Goal: Transaction & Acquisition: Book appointment/travel/reservation

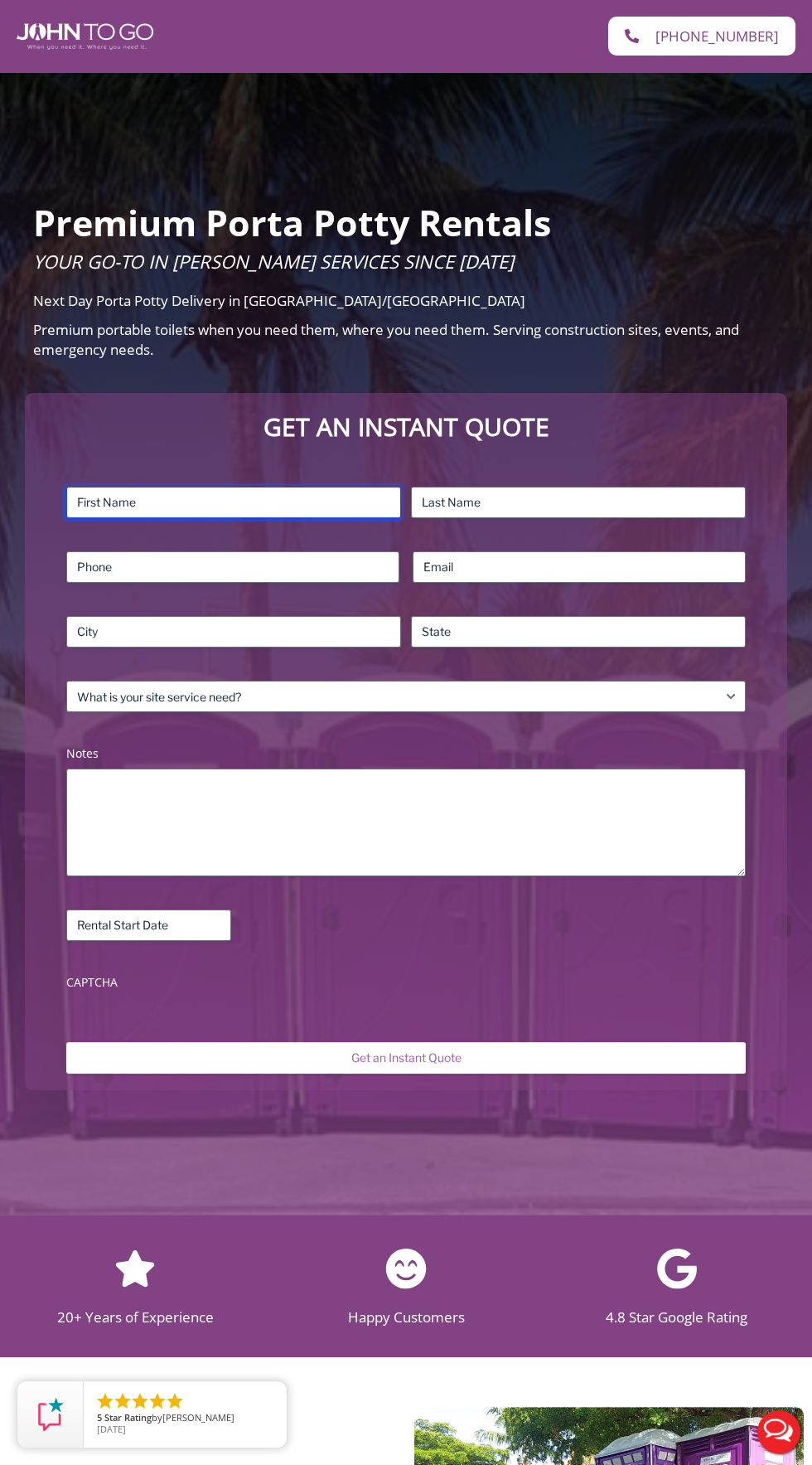
click at [279, 503] on input "First" at bounding box center [234, 502] width 334 height 32
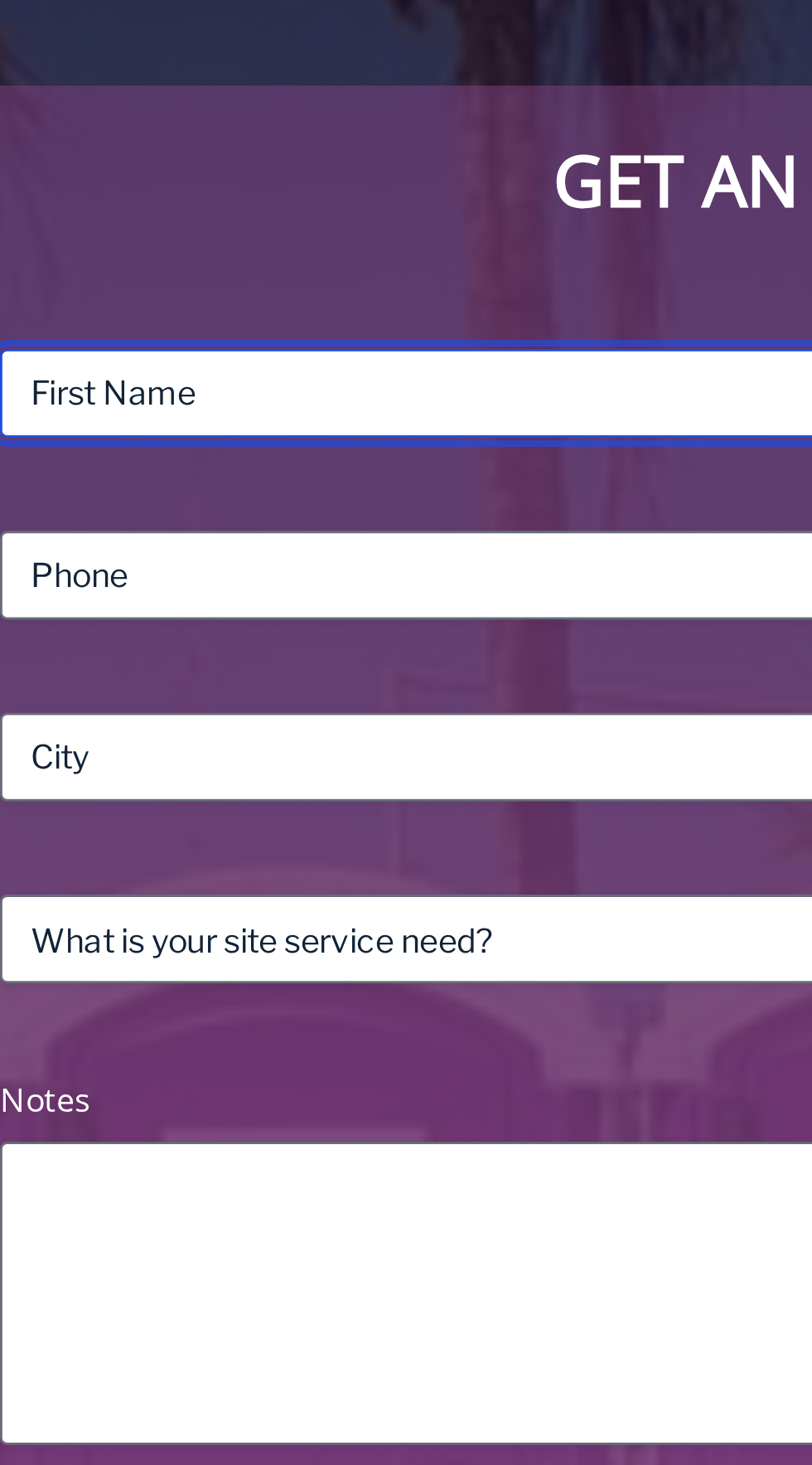
type input "[PERSON_NAME]"
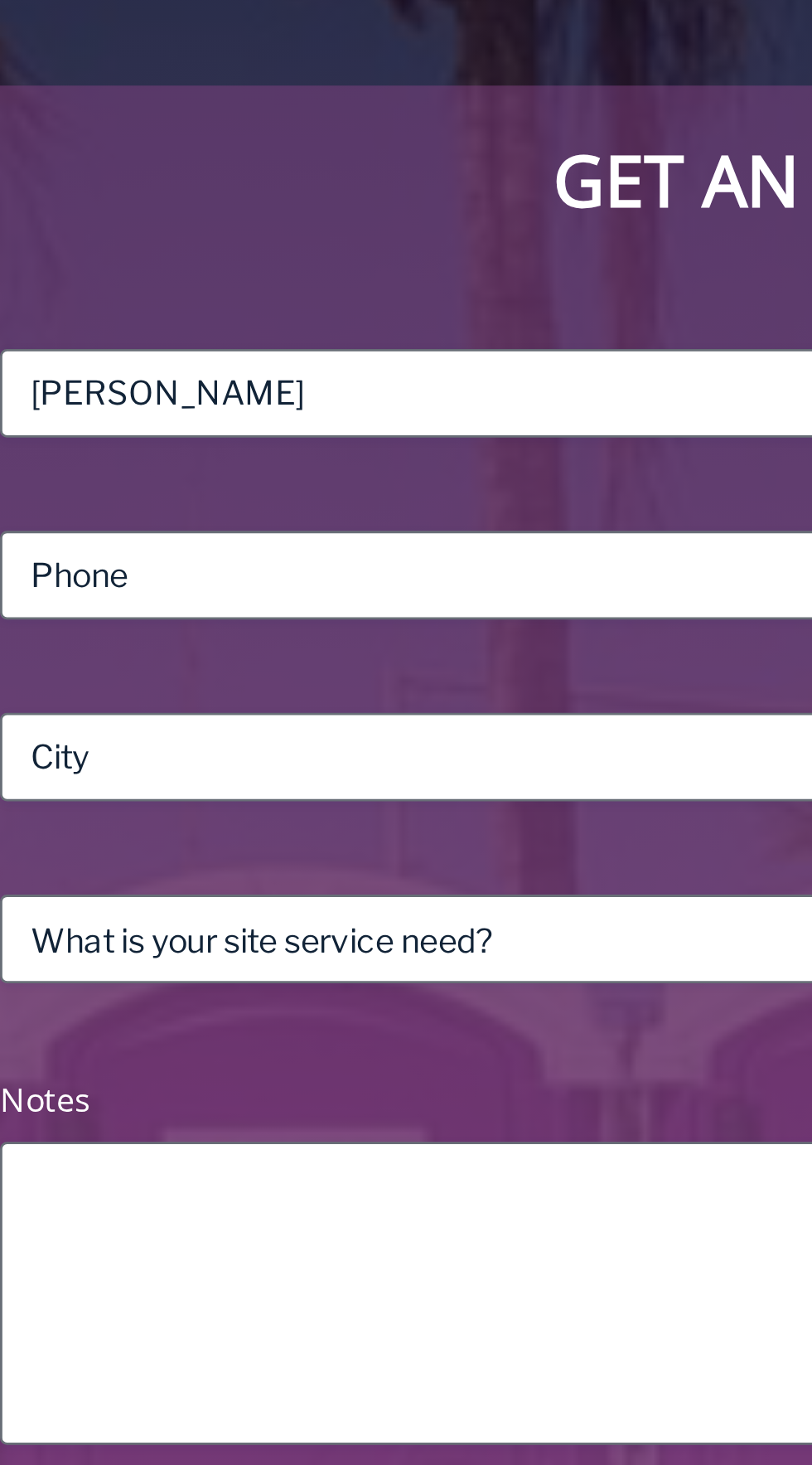
type input "[PERSON_NAME]"
type input "3476940595"
type input "[PERSON_NAME][EMAIL_ADDRESS][DOMAIN_NAME]"
type input "Laurelton"
type input "NY"
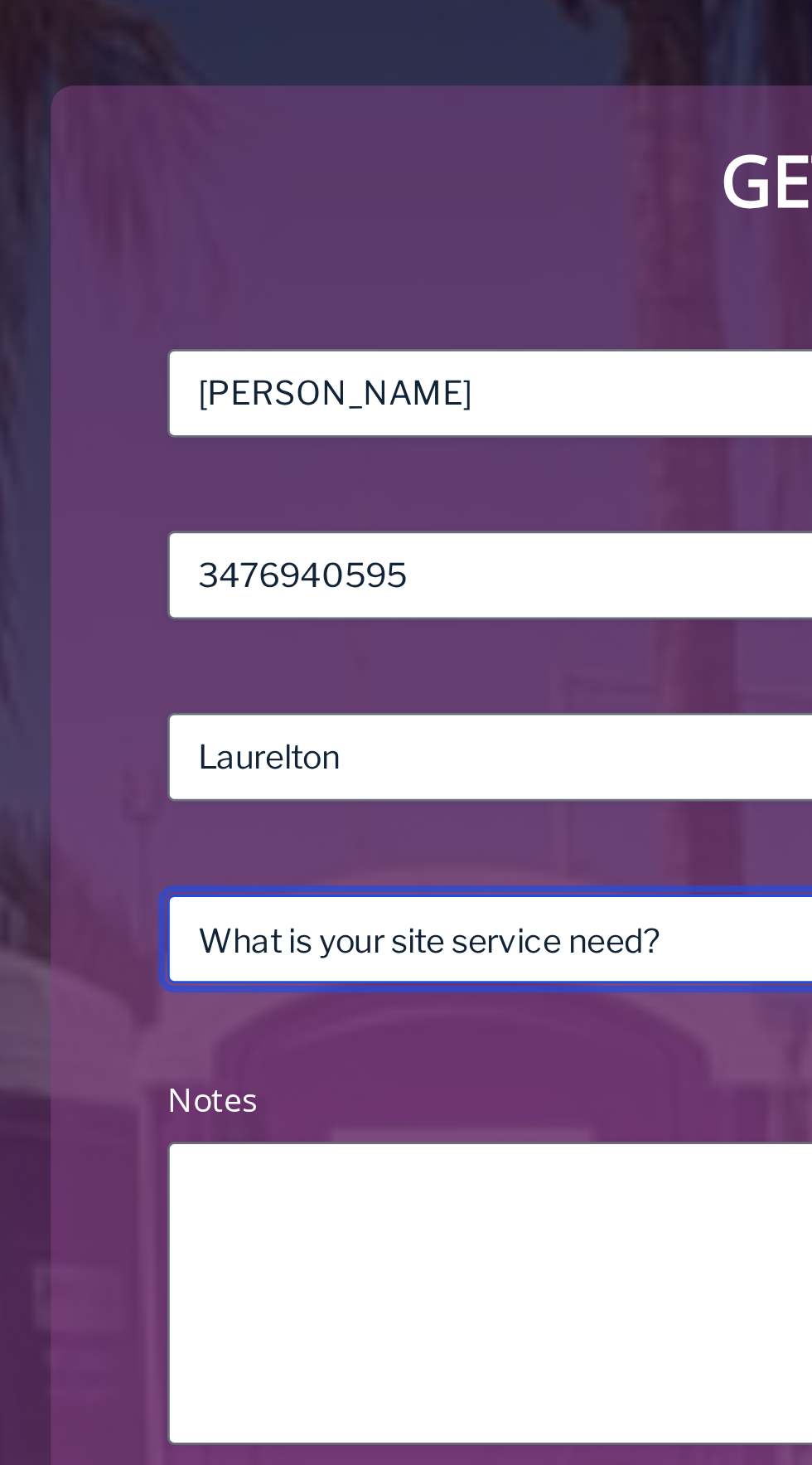
click at [236, 696] on select "What is your site service need? Consumer Construction – Commercial Construction…" at bounding box center [406, 696] width 679 height 32
select select "Residential"
click at [66, 681] on select "What is your site service need? Consumer Construction – Commercial Construction…" at bounding box center [406, 696] width 679 height 32
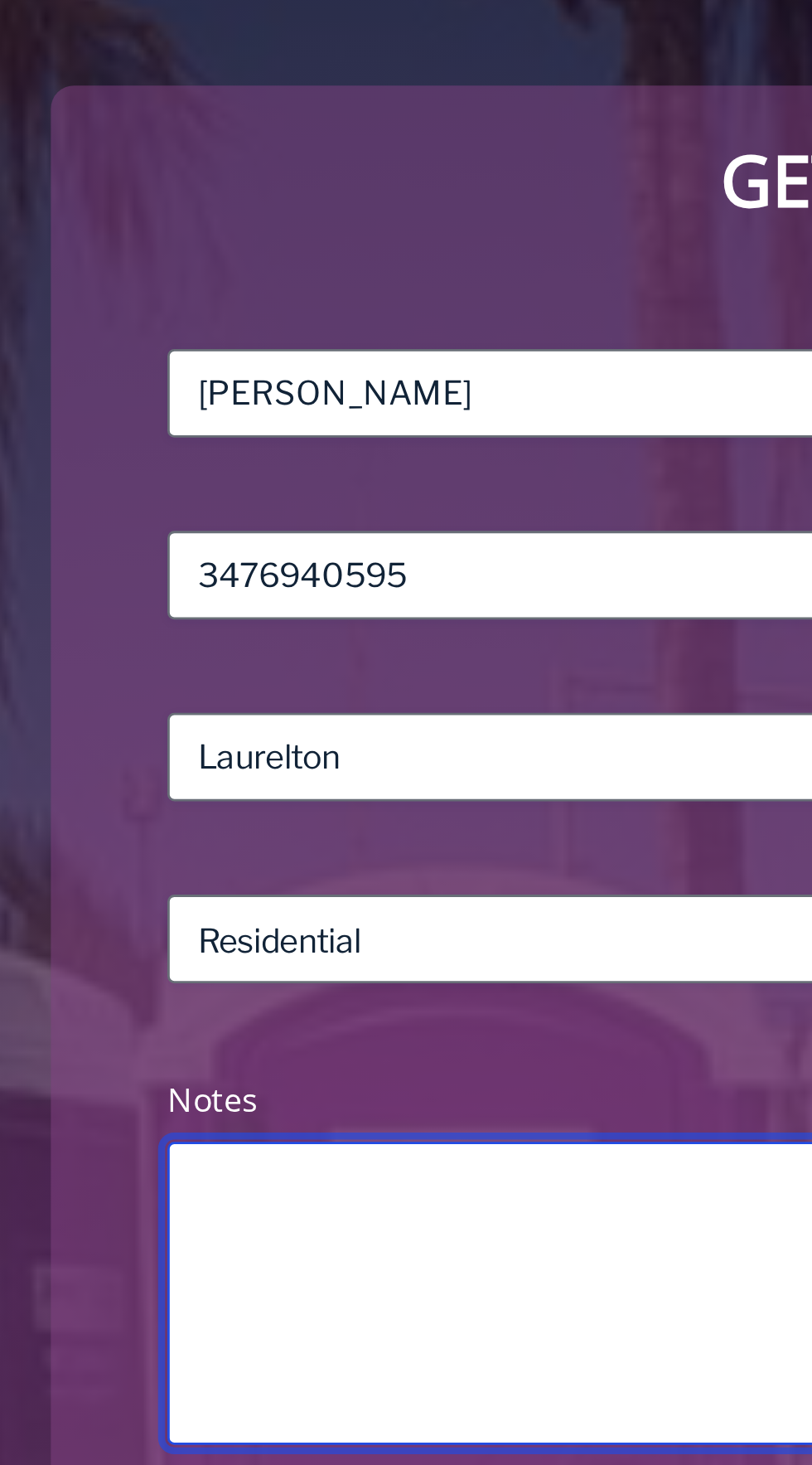
click at [178, 795] on textarea "Notes (Required)" at bounding box center [406, 822] width 679 height 108
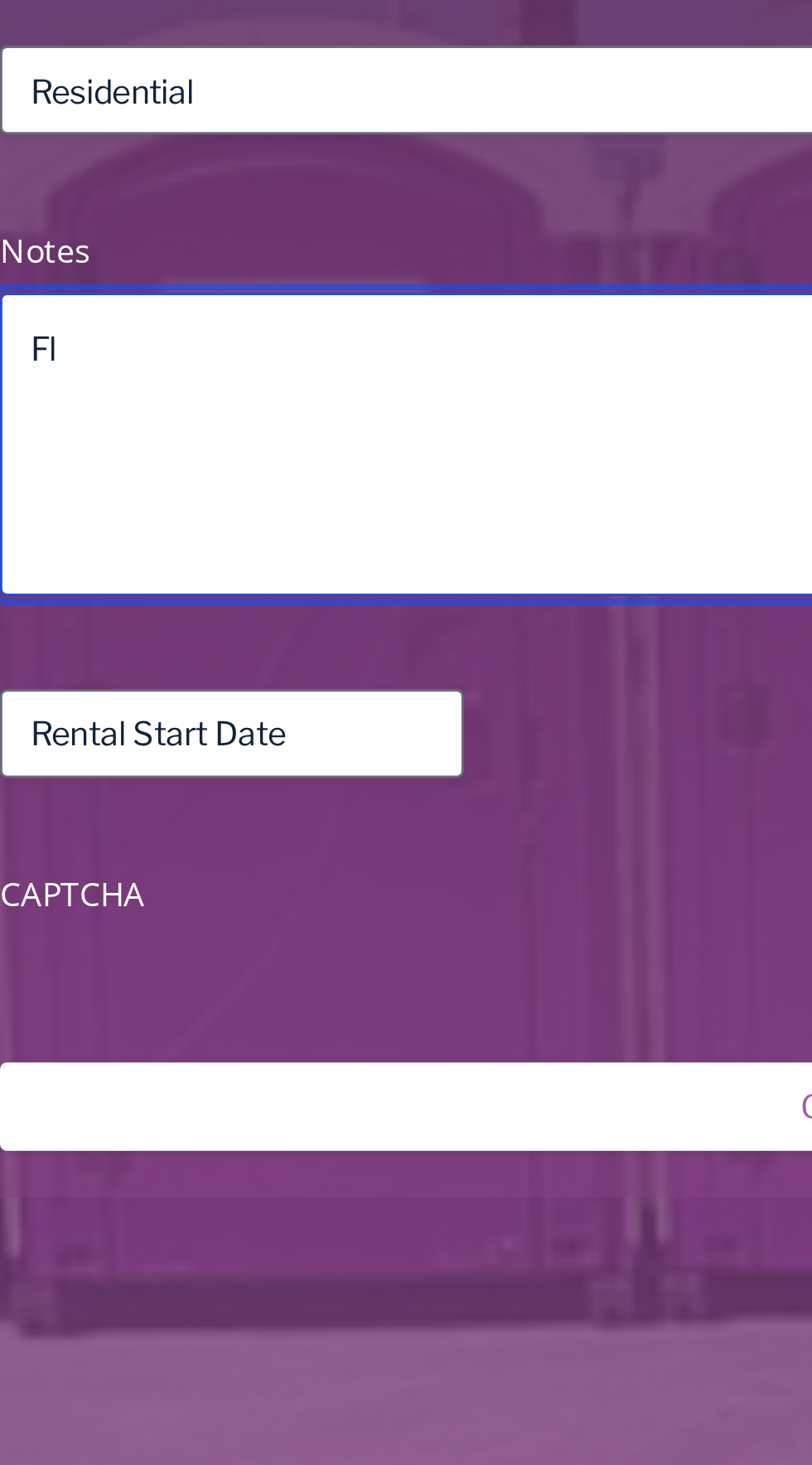
type textarea "F"
click at [104, 795] on textarea "For a birthday party/" at bounding box center [406, 822] width 679 height 108
click at [268, 792] on textarea "For an outdoor birthday party/" at bounding box center [406, 822] width 679 height 108
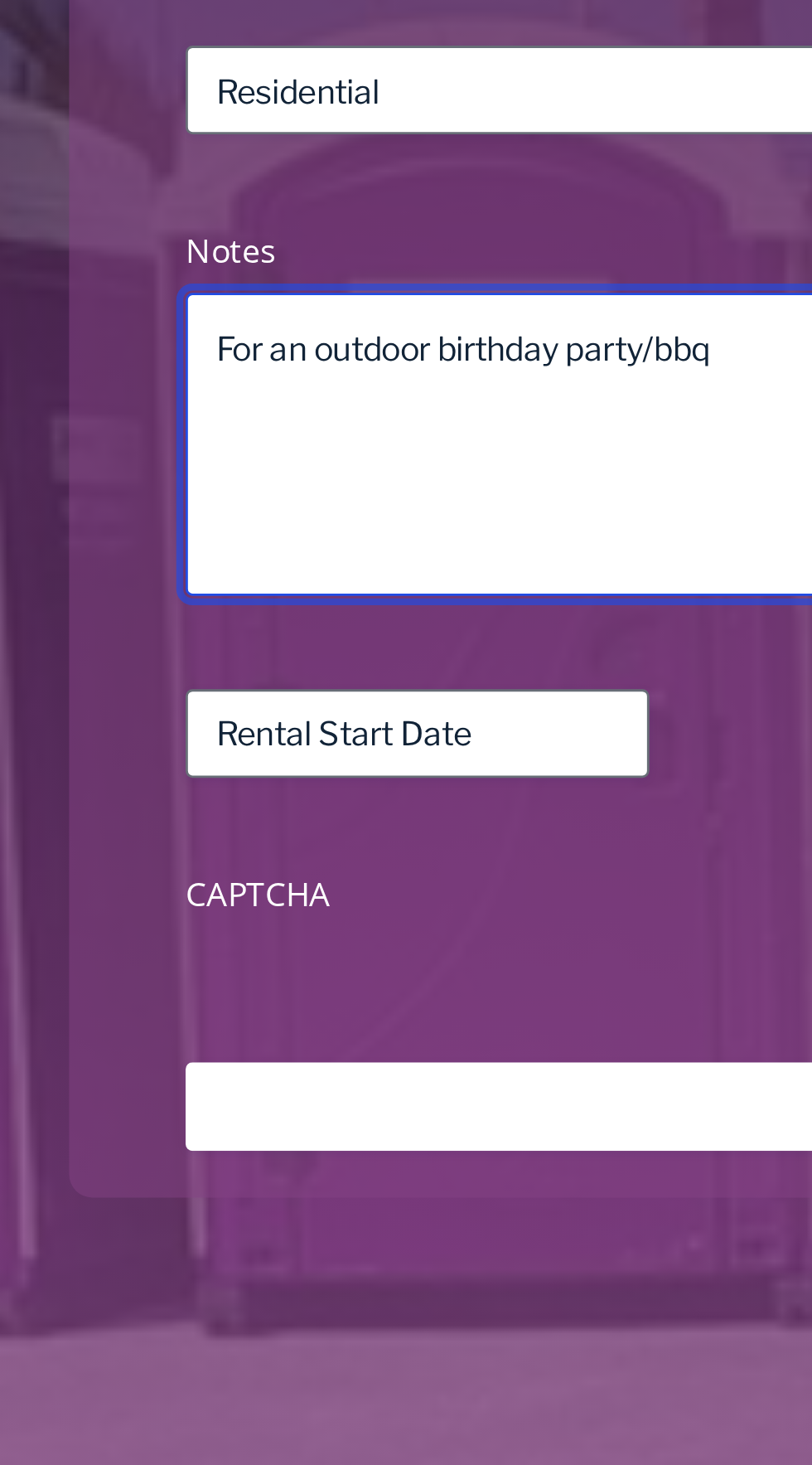
type textarea "For an outdoor birthday party/bbq"
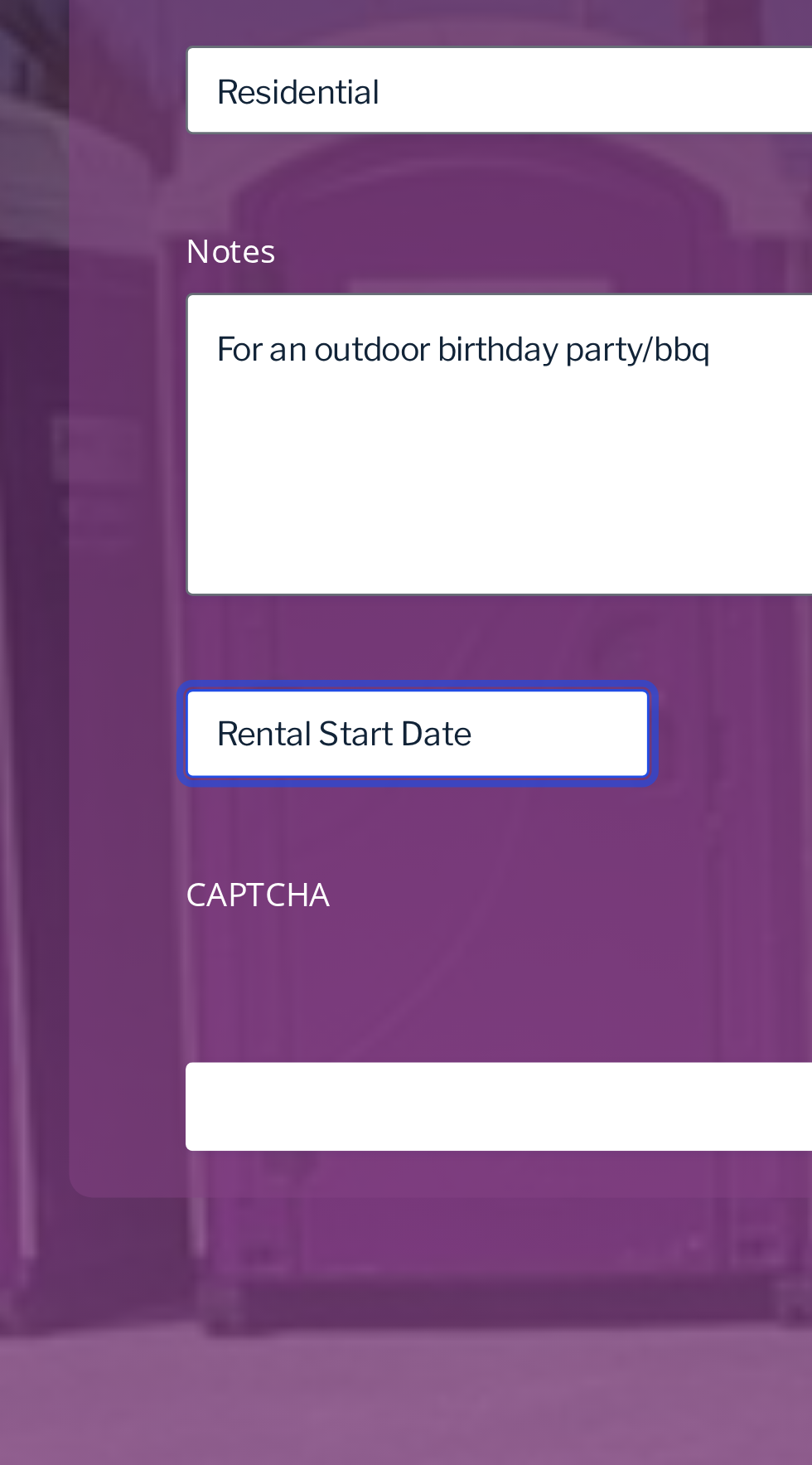
click at [168, 921] on input "Rental Start Date (Required)" at bounding box center [149, 925] width 165 height 32
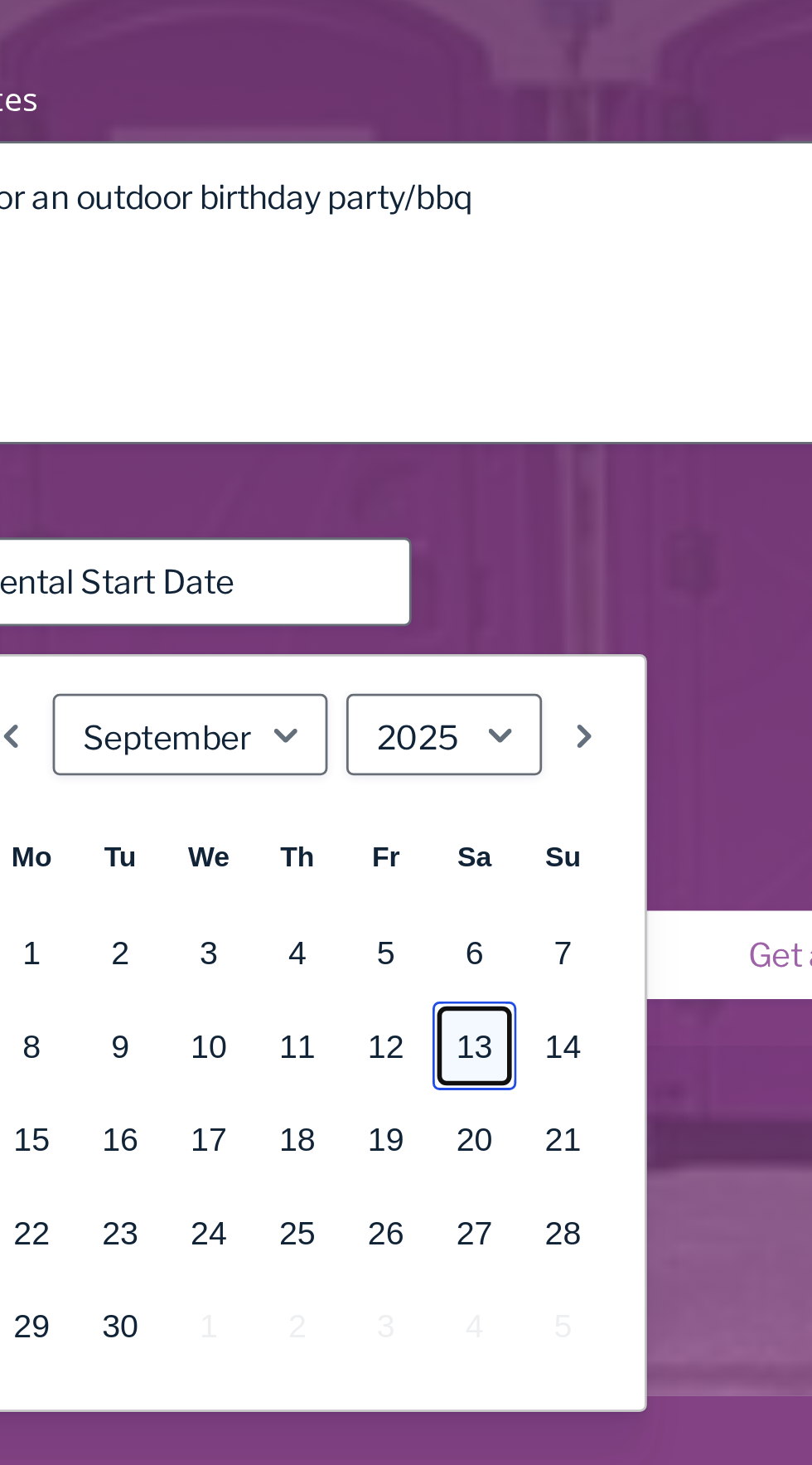
click at [260, 1089] on link "13" at bounding box center [253, 1089] width 30 height 32
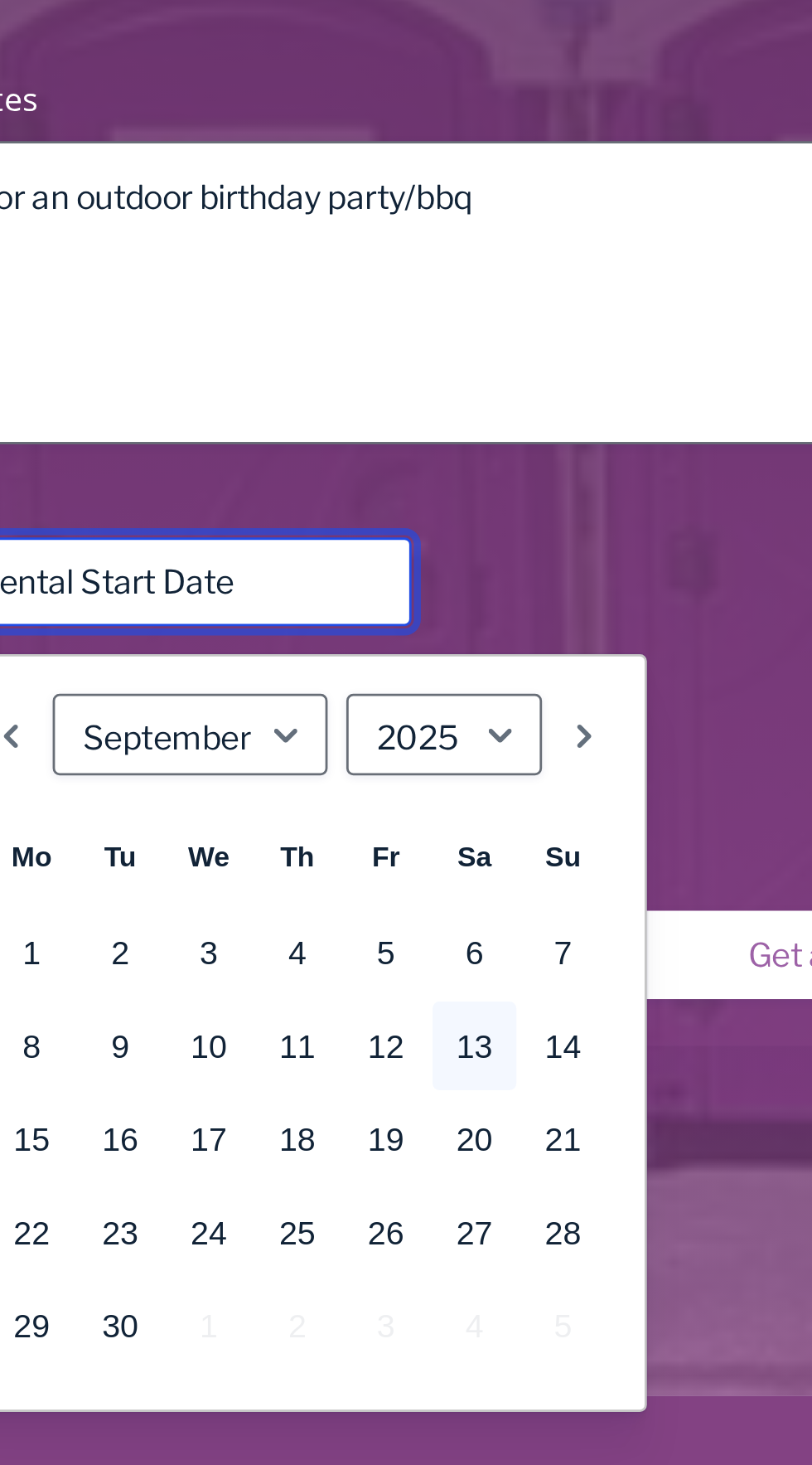
type input "[DATE]"
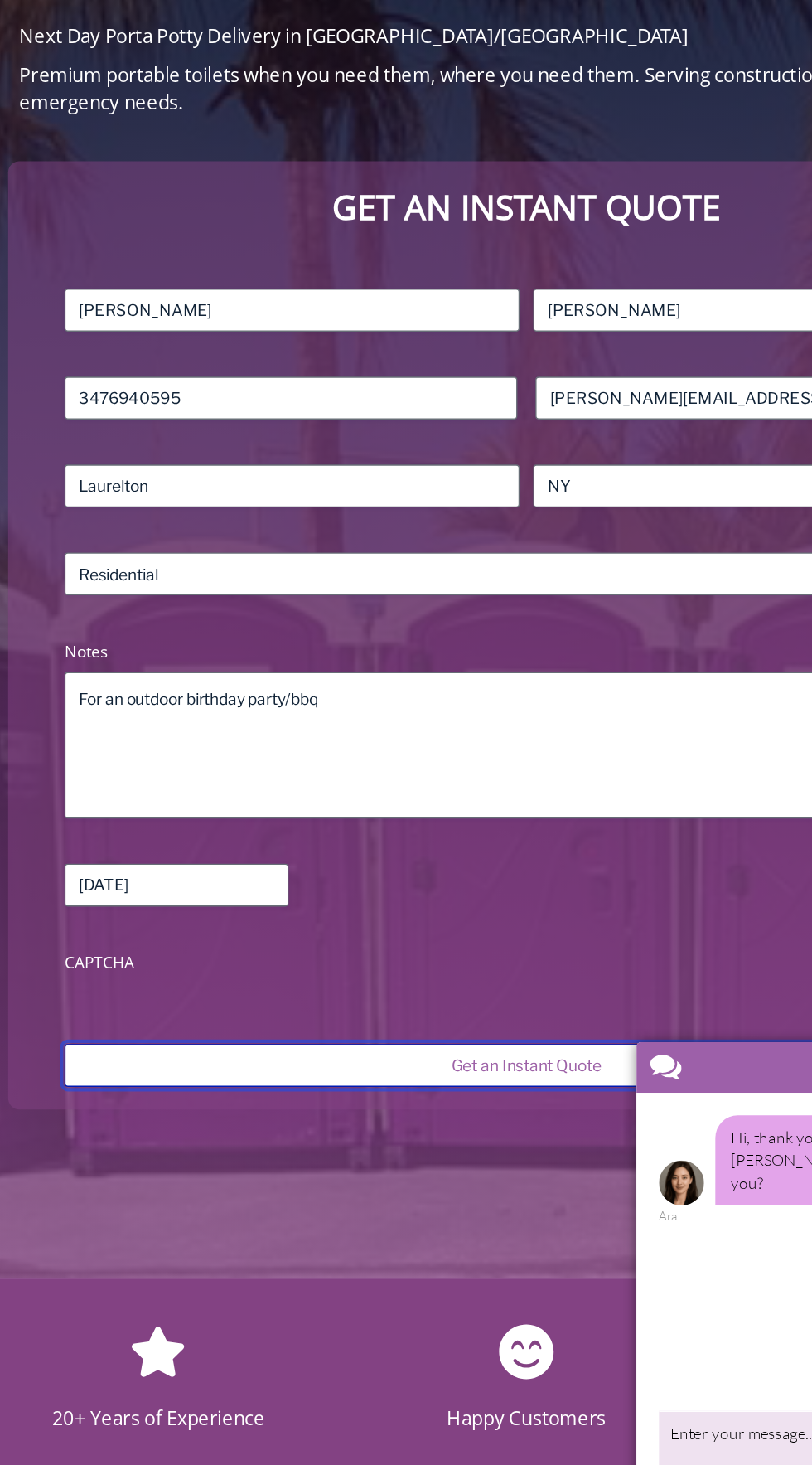
click at [431, 1056] on input "Get an Instant Quote" at bounding box center [406, 1057] width 679 height 32
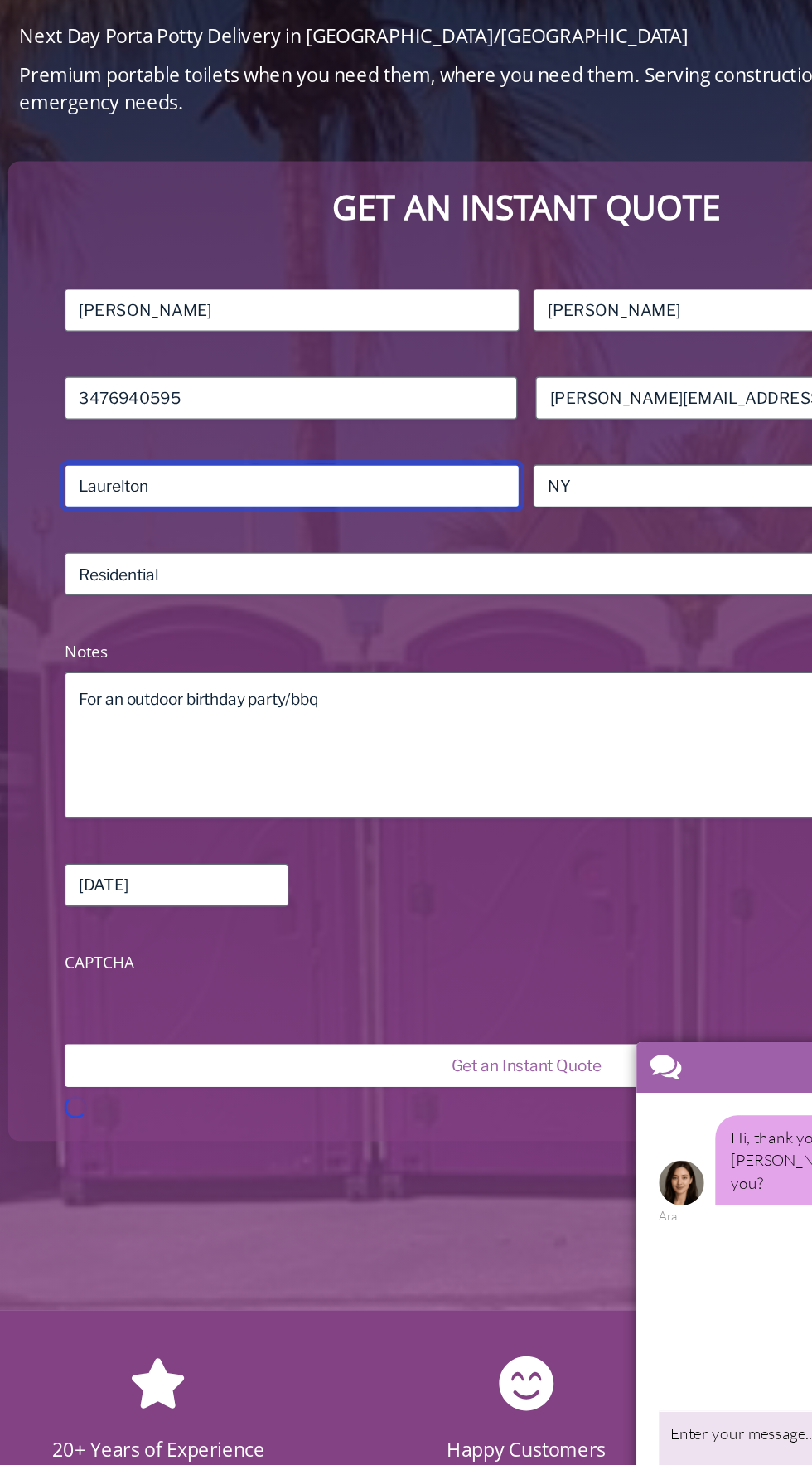
click at [302, 631] on input "Laurelton" at bounding box center [234, 632] width 334 height 32
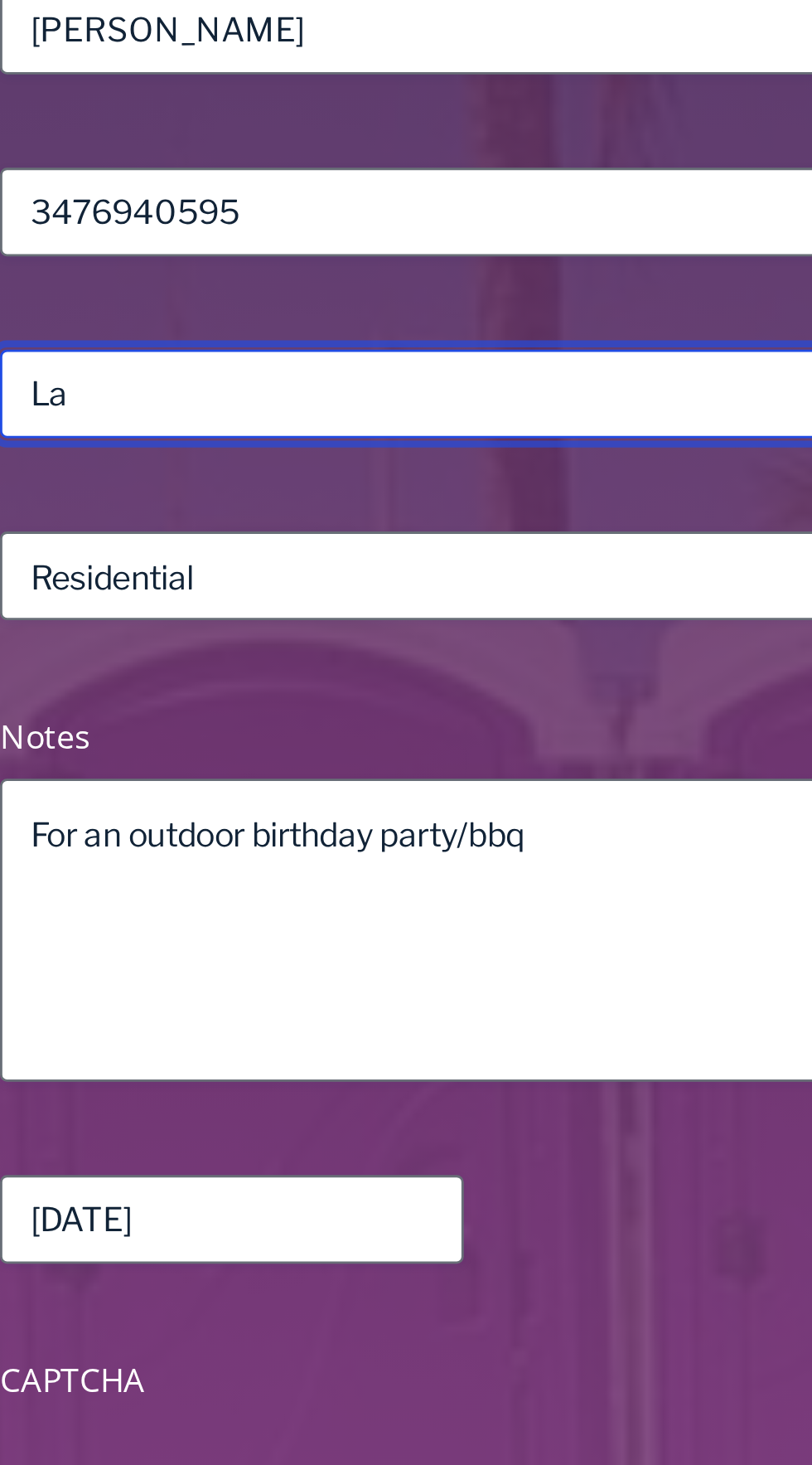
type input "L"
click at [222, 636] on input "Br" at bounding box center [234, 632] width 334 height 32
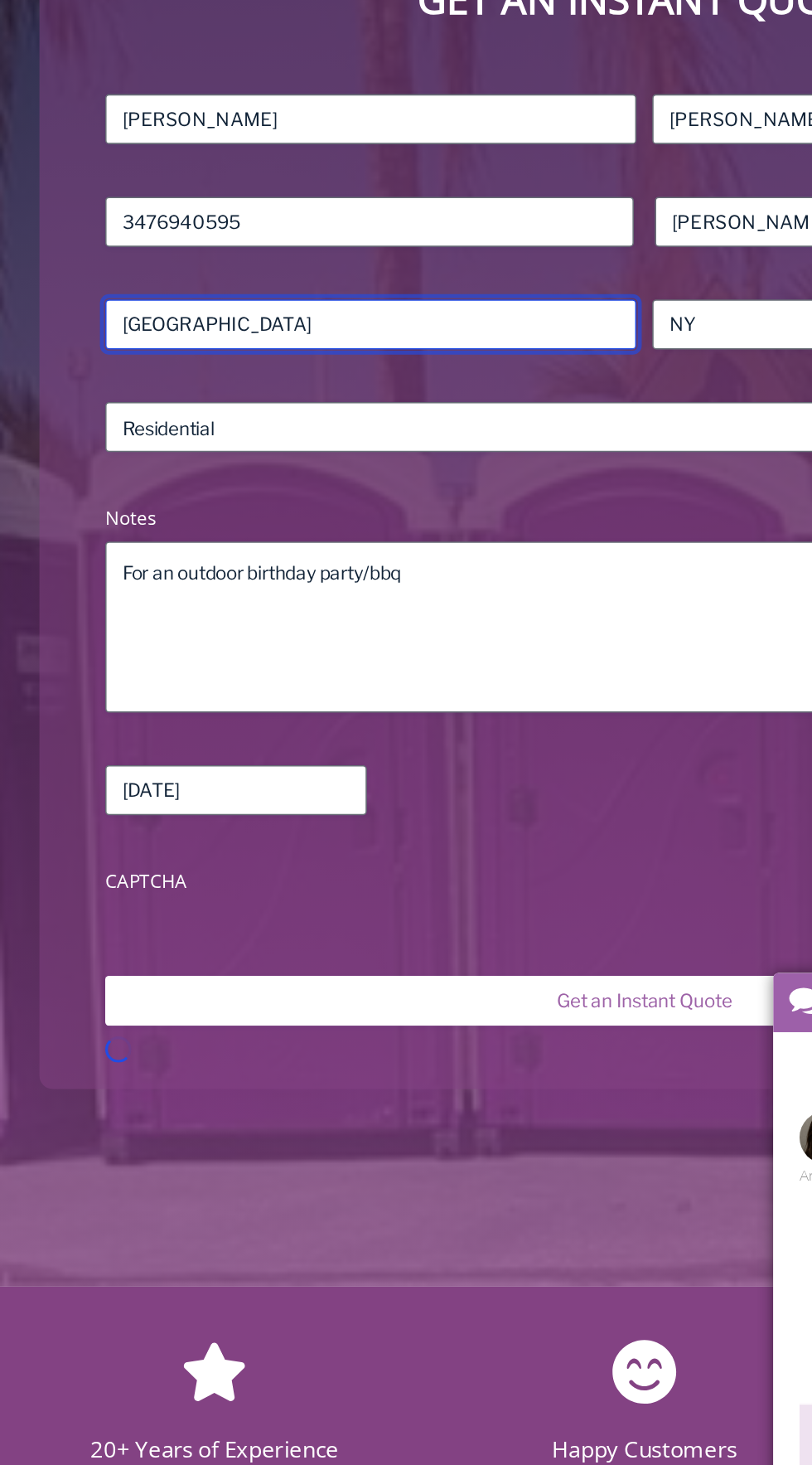
type input "[GEOGRAPHIC_DATA]"
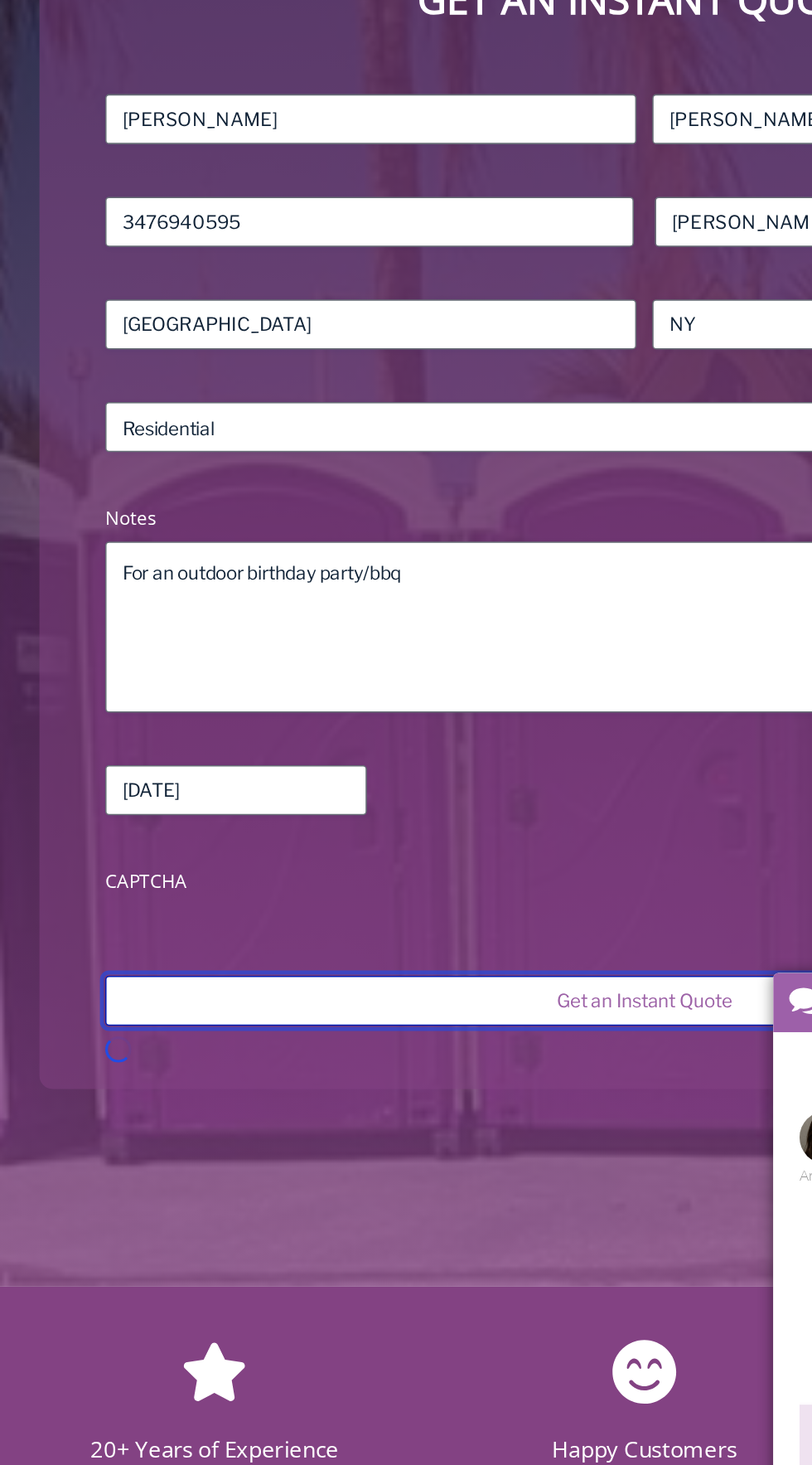
click at [412, 1058] on input "Get an Instant Quote" at bounding box center [406, 1057] width 679 height 32
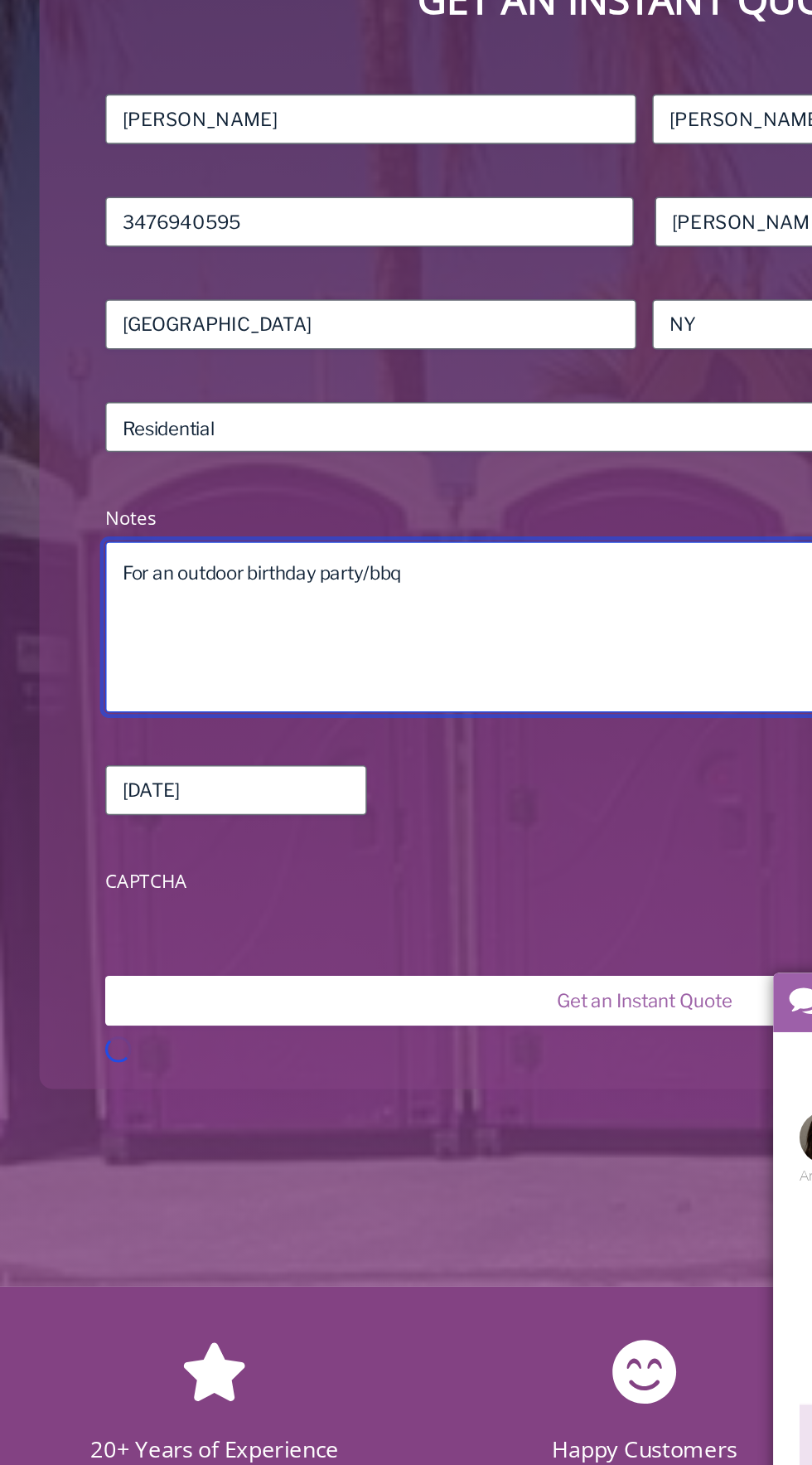
click at [389, 795] on textarea "For an outdoor birthday party/bbq" at bounding box center [406, 822] width 679 height 108
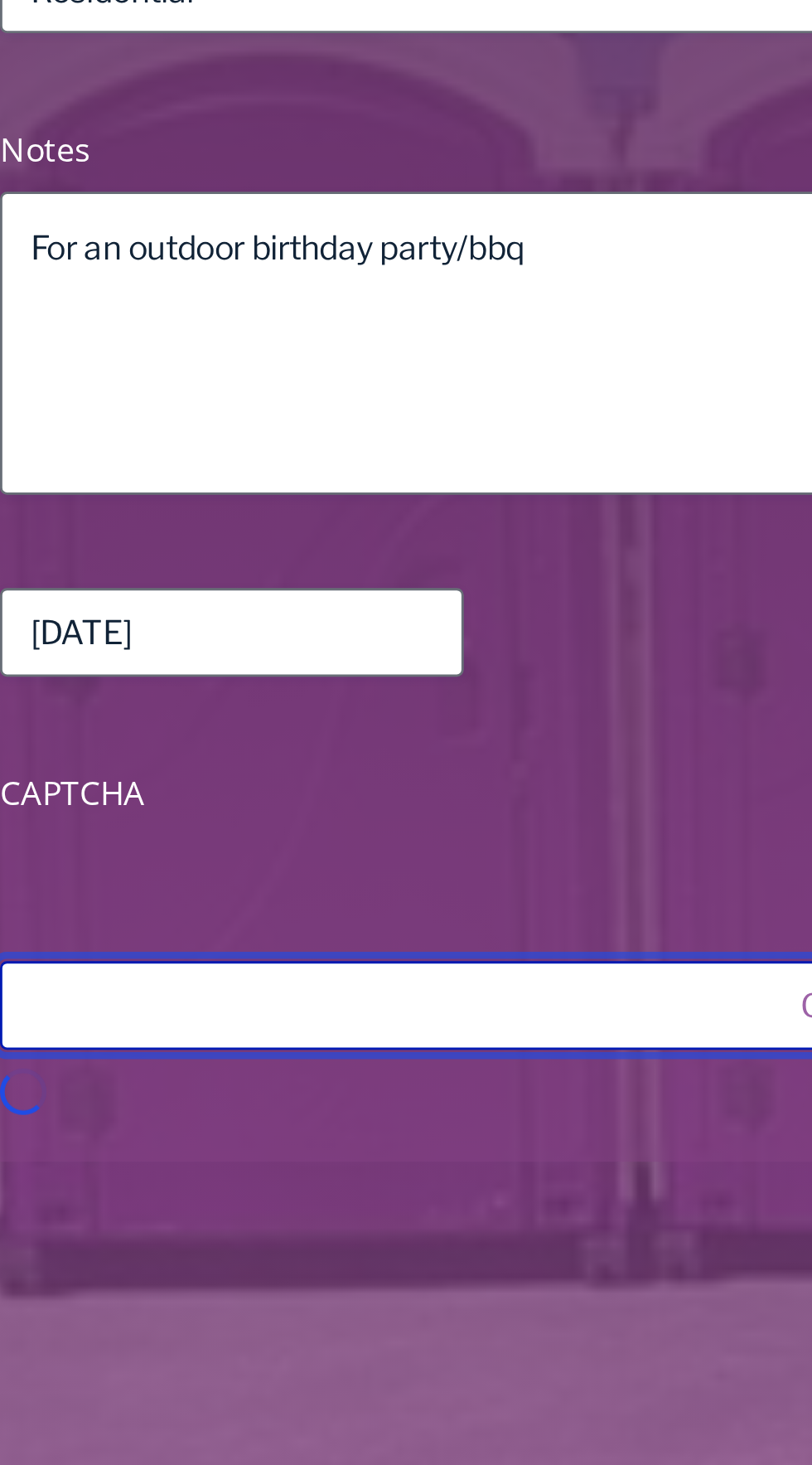
click at [300, 1048] on input "Get an Instant Quote" at bounding box center [406, 1057] width 679 height 32
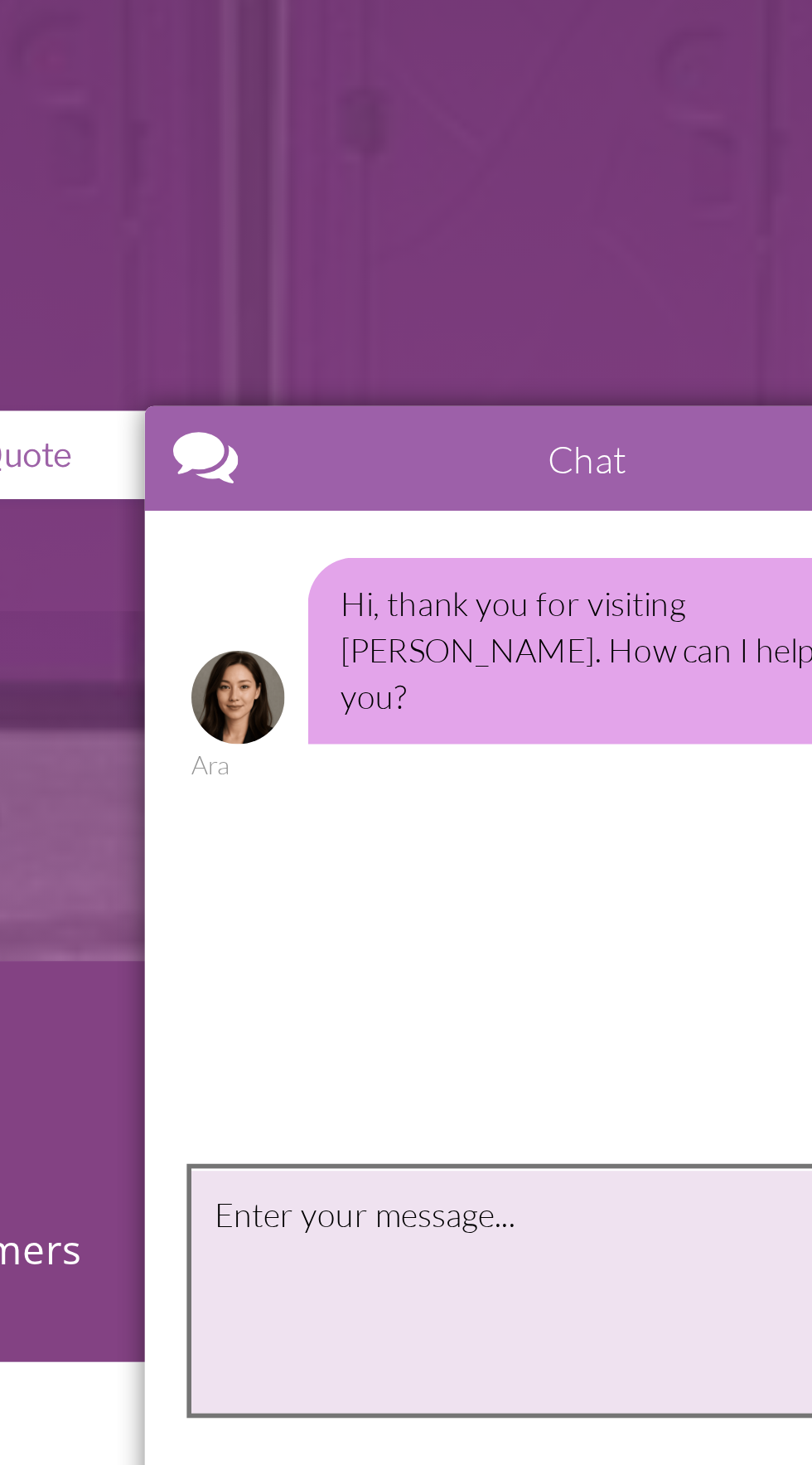
click at [245, 689] on textarea "type your message" at bounding box center [283, 702] width 282 height 87
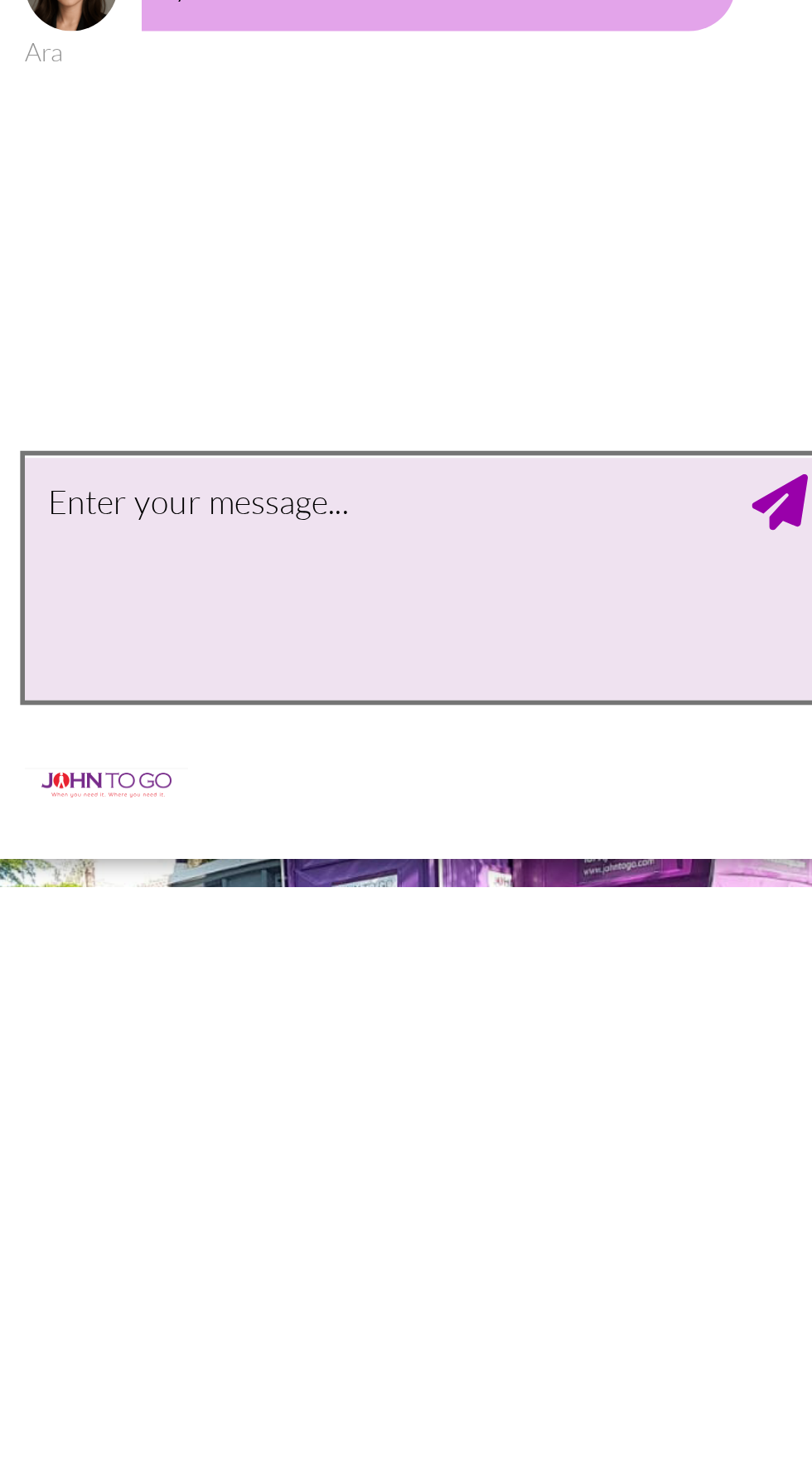
scroll to position [47, 0]
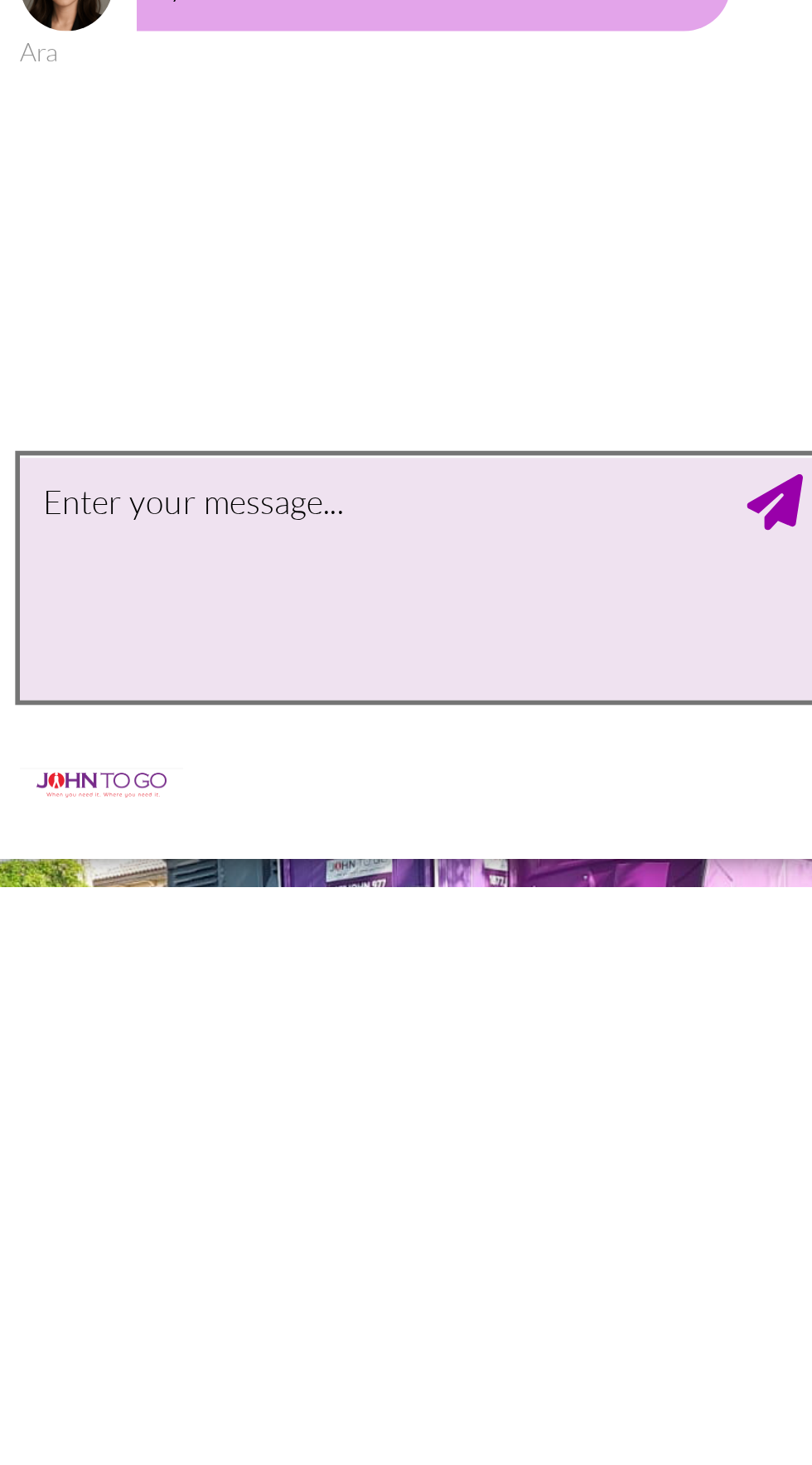
type textarea "J"
type textarea "G"
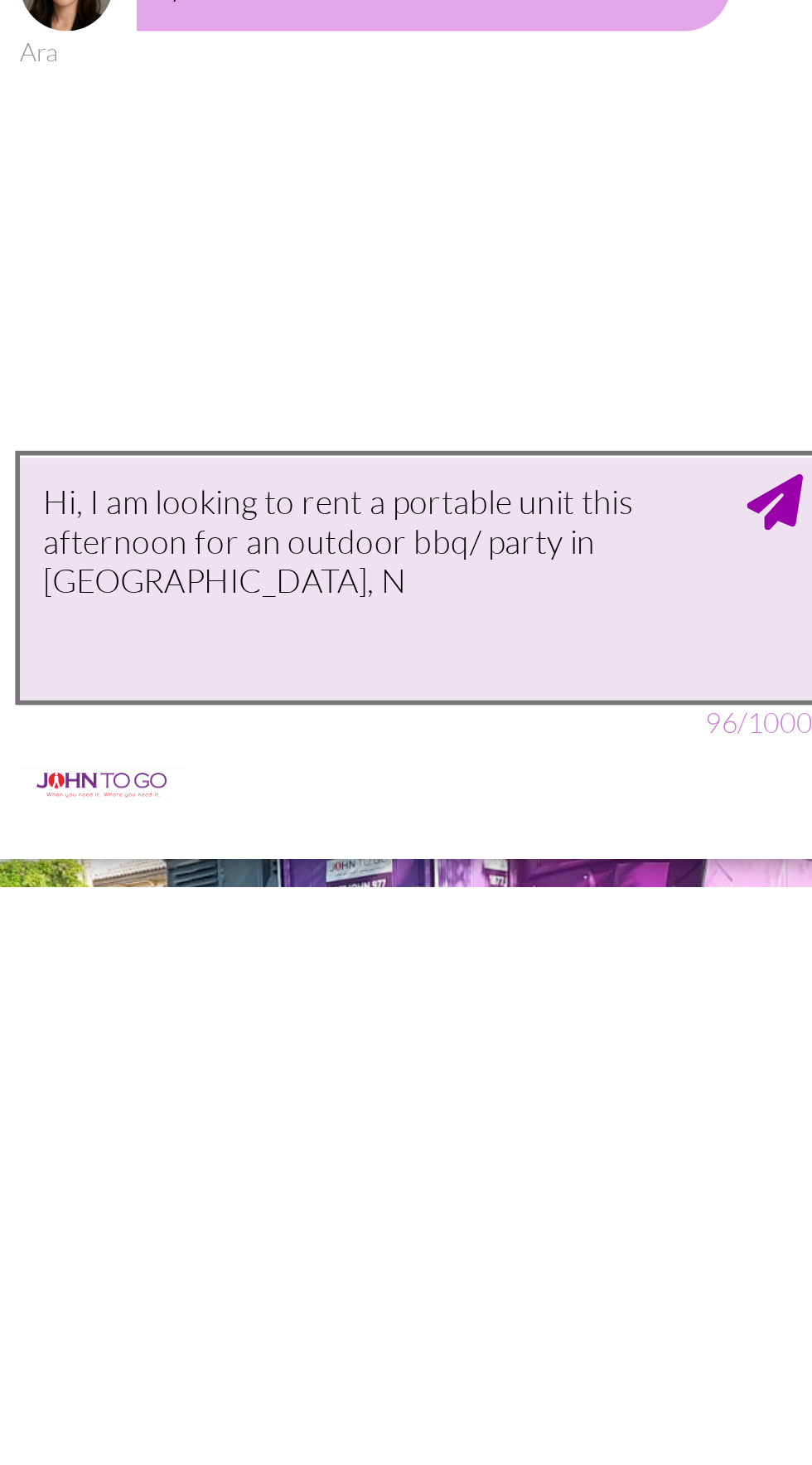
type textarea "Hi, I am looking to rent a portable unit this afternoon for an outdoor bbq/ par…"
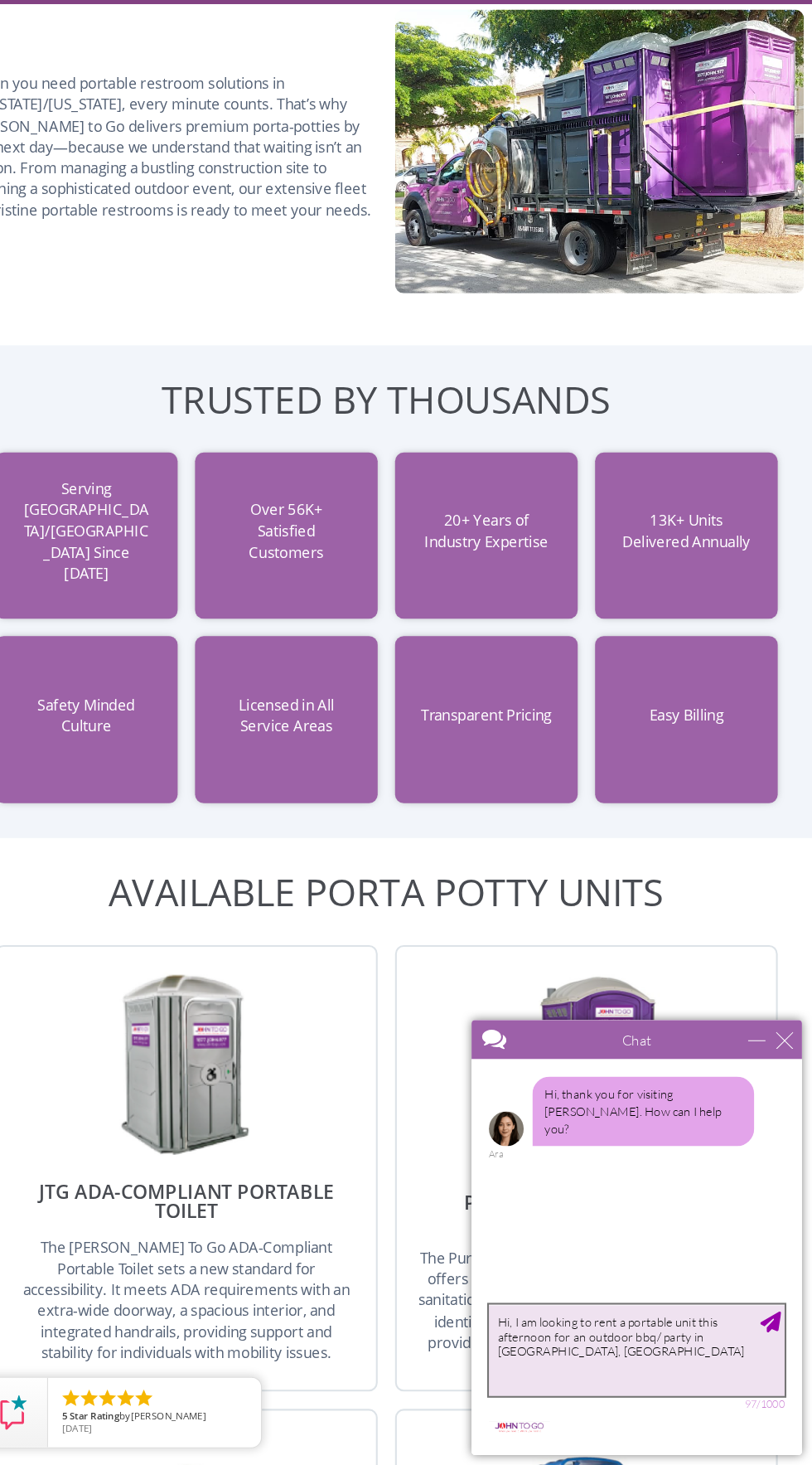
scroll to position [1368, 0]
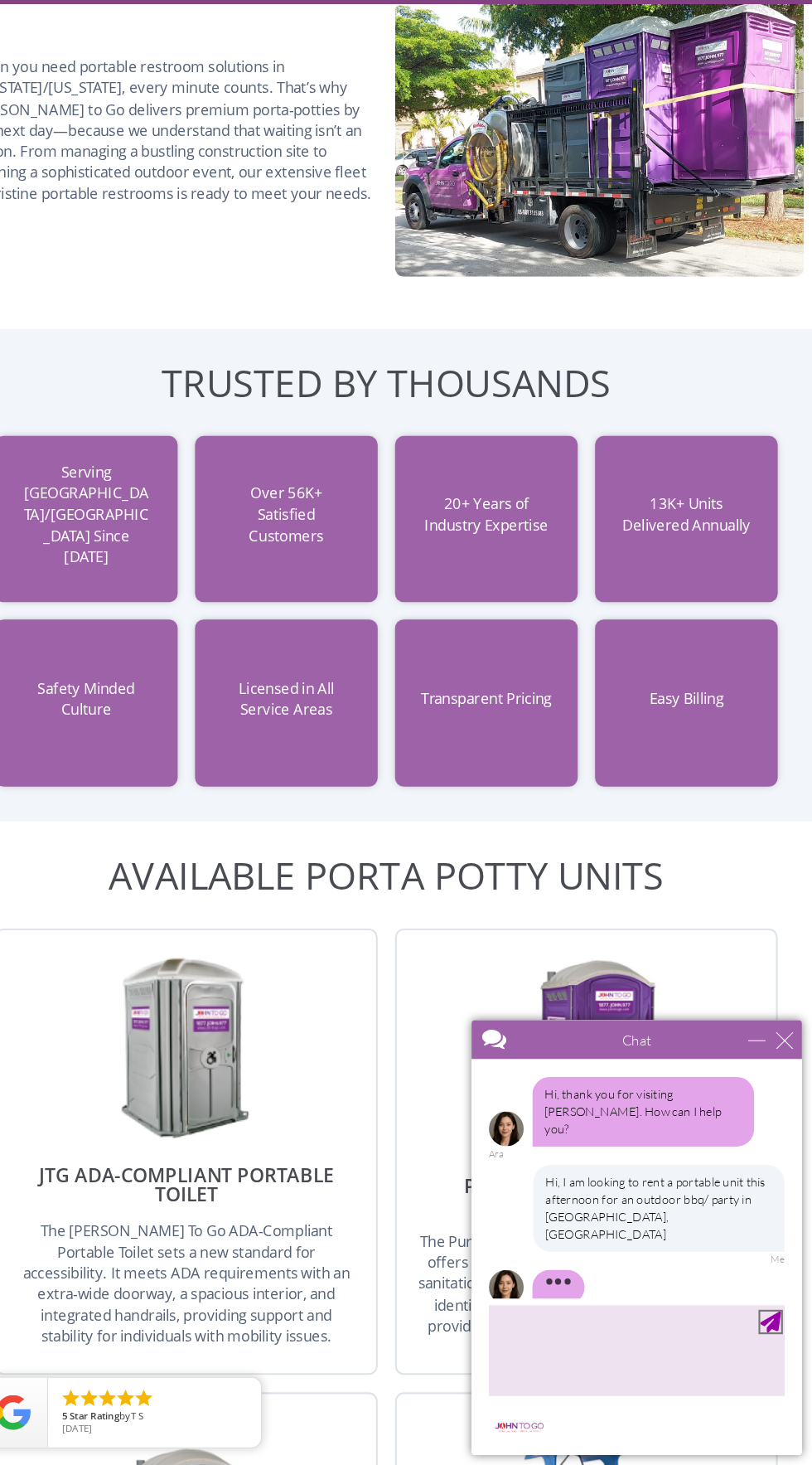
click at [760, 1307] on div "Send Message" at bounding box center [755, 1306] width 20 height 20
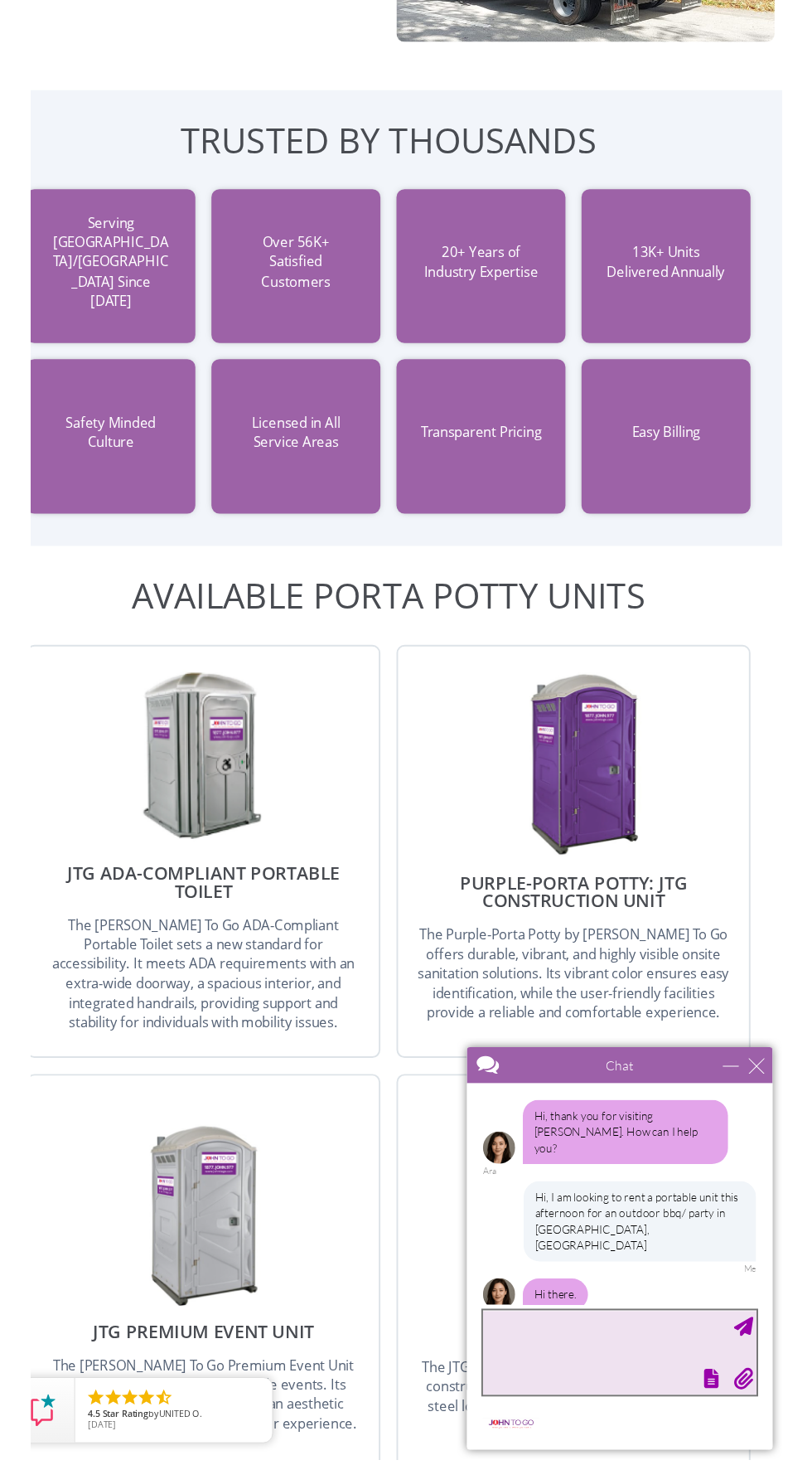
scroll to position [1686, 0]
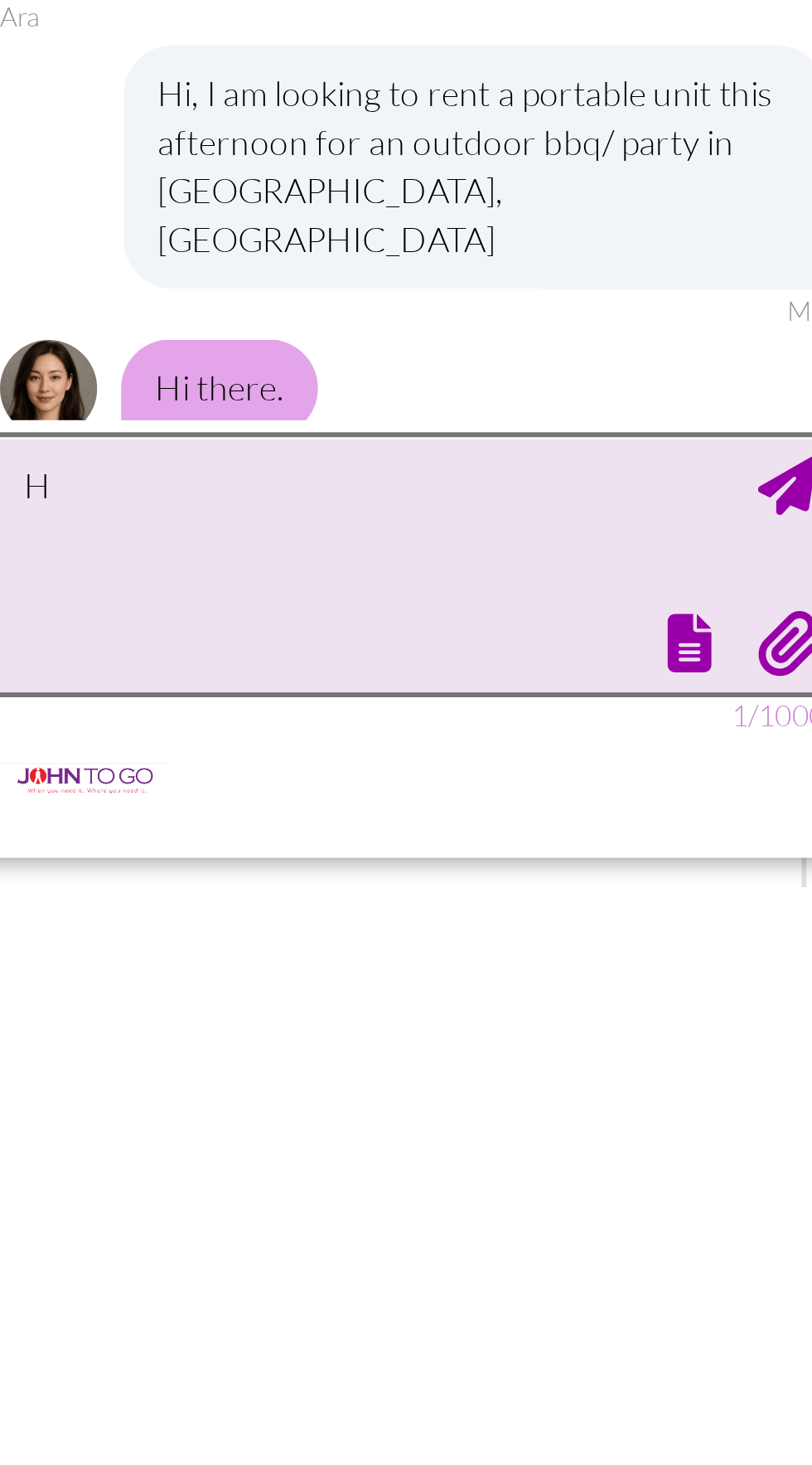
type textarea "Ho"
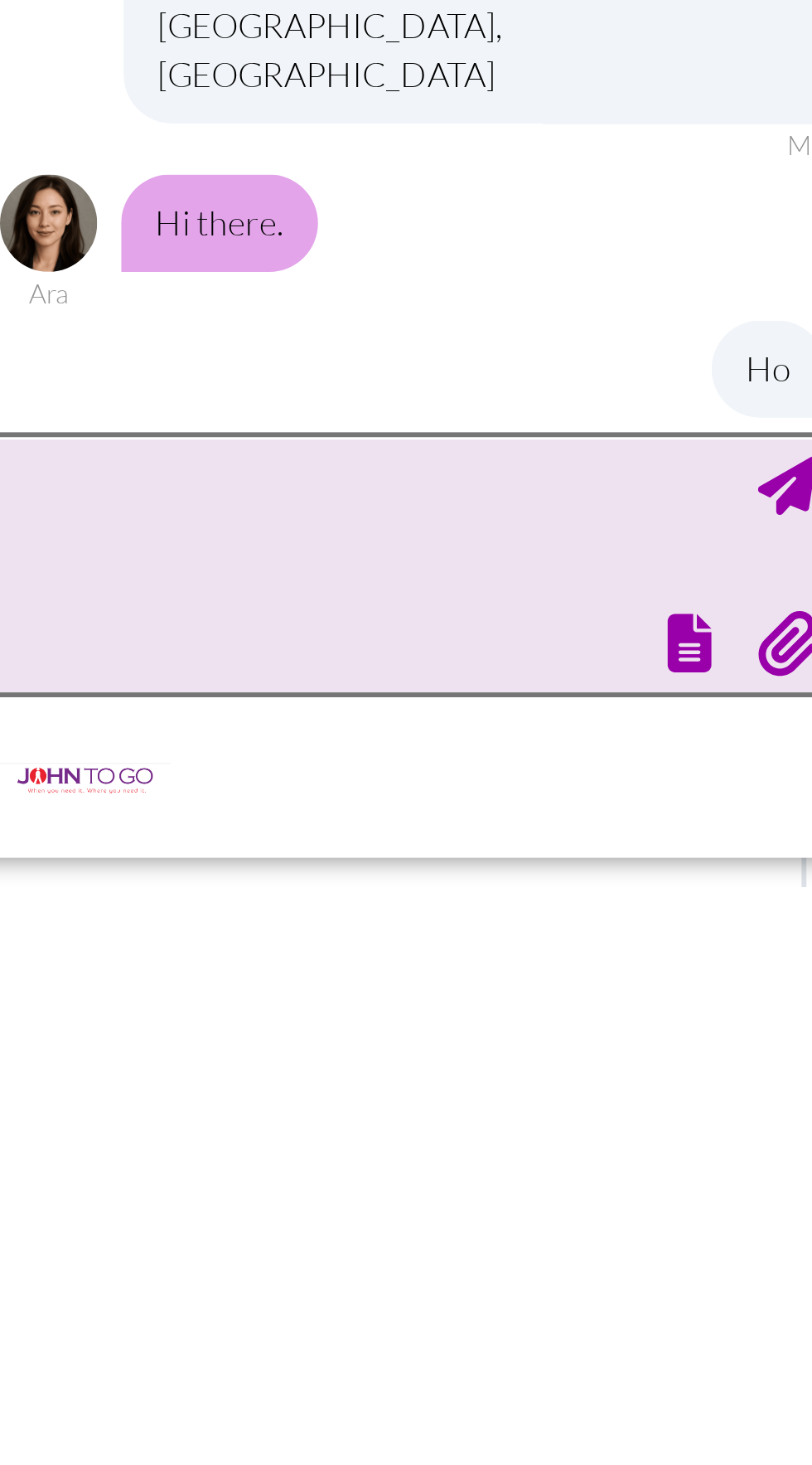
type textarea "I"
type textarea "Hi"
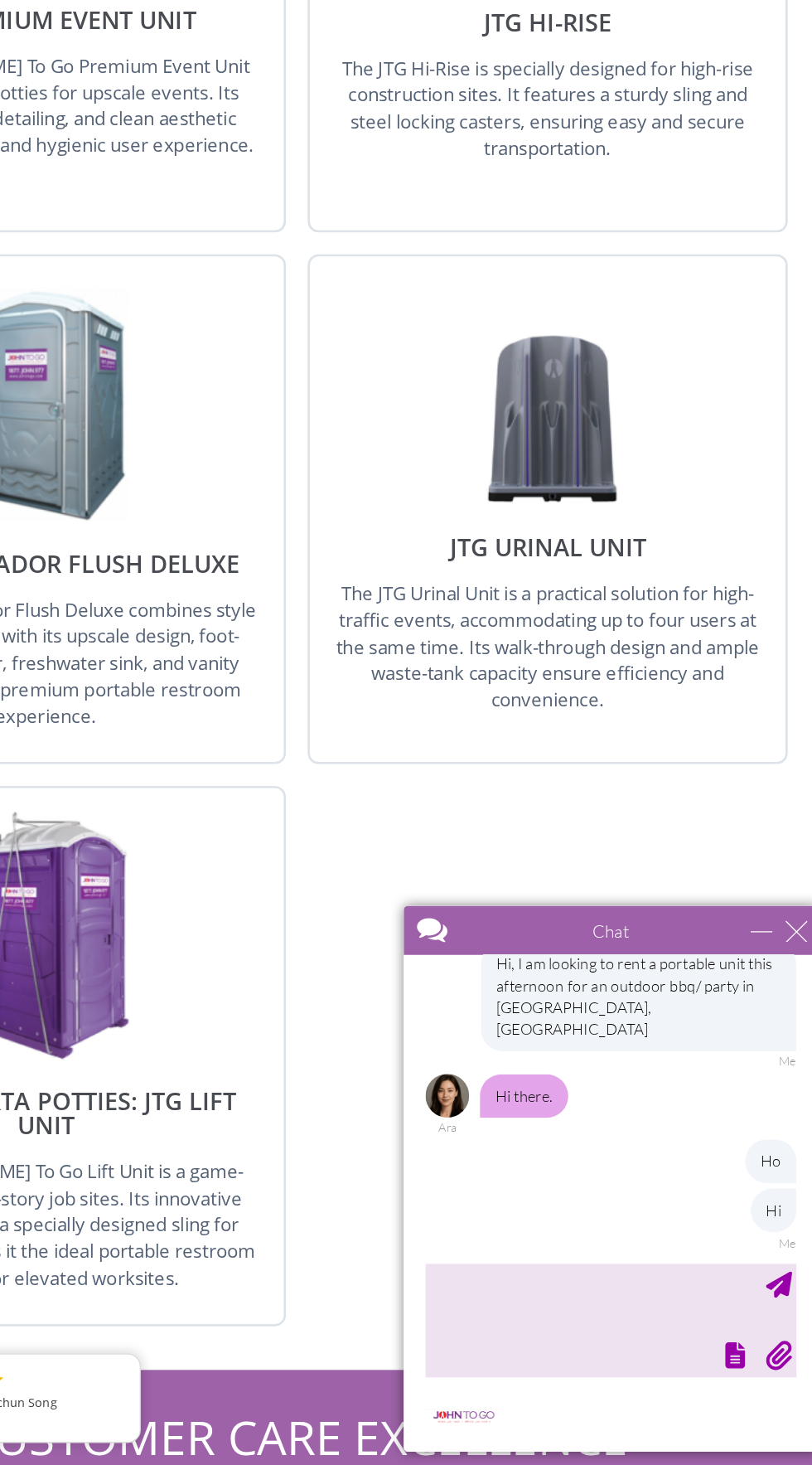
scroll to position [211, 0]
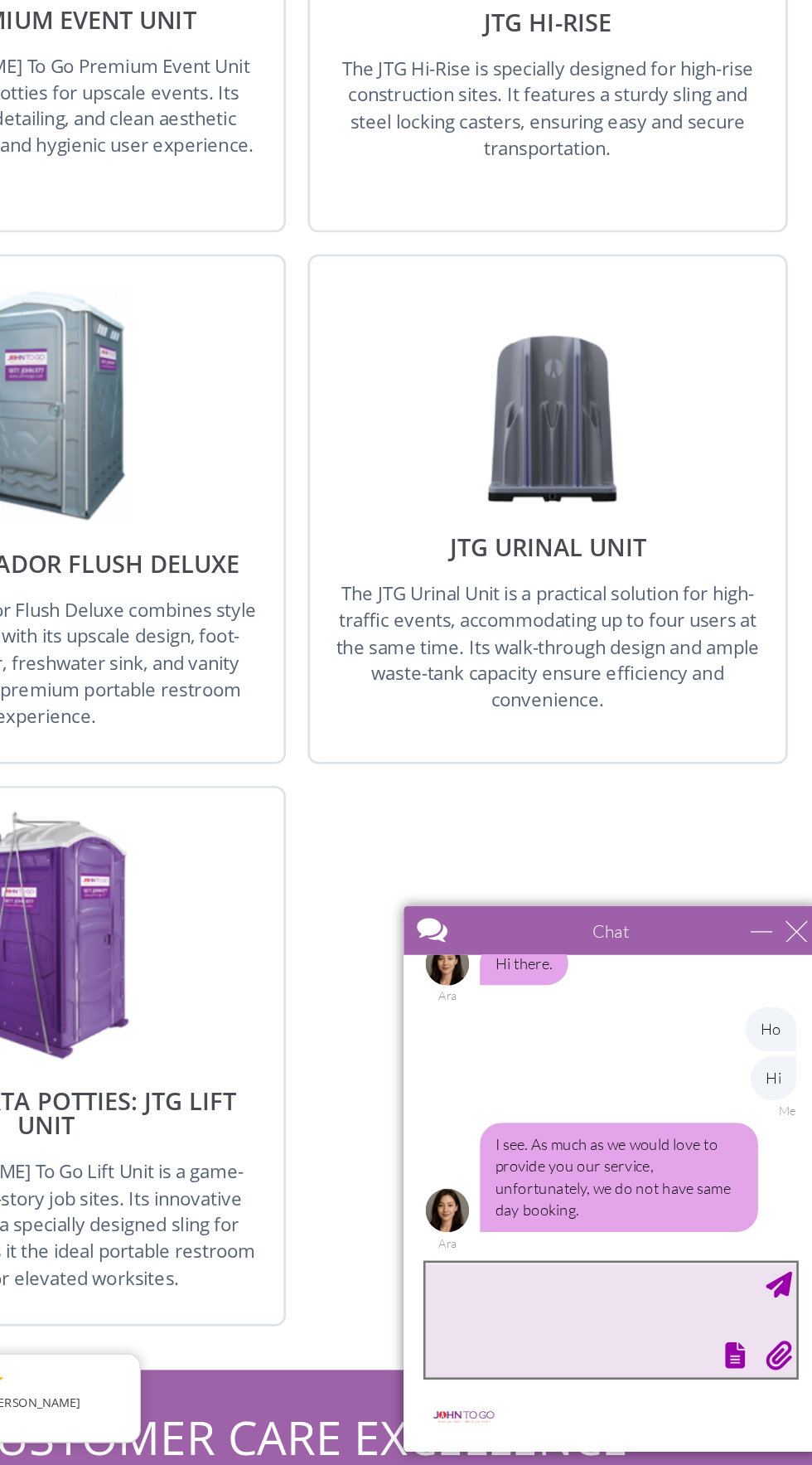
click at [523, 1194] on textarea "type your message" at bounding box center [557, 1216] width 282 height 87
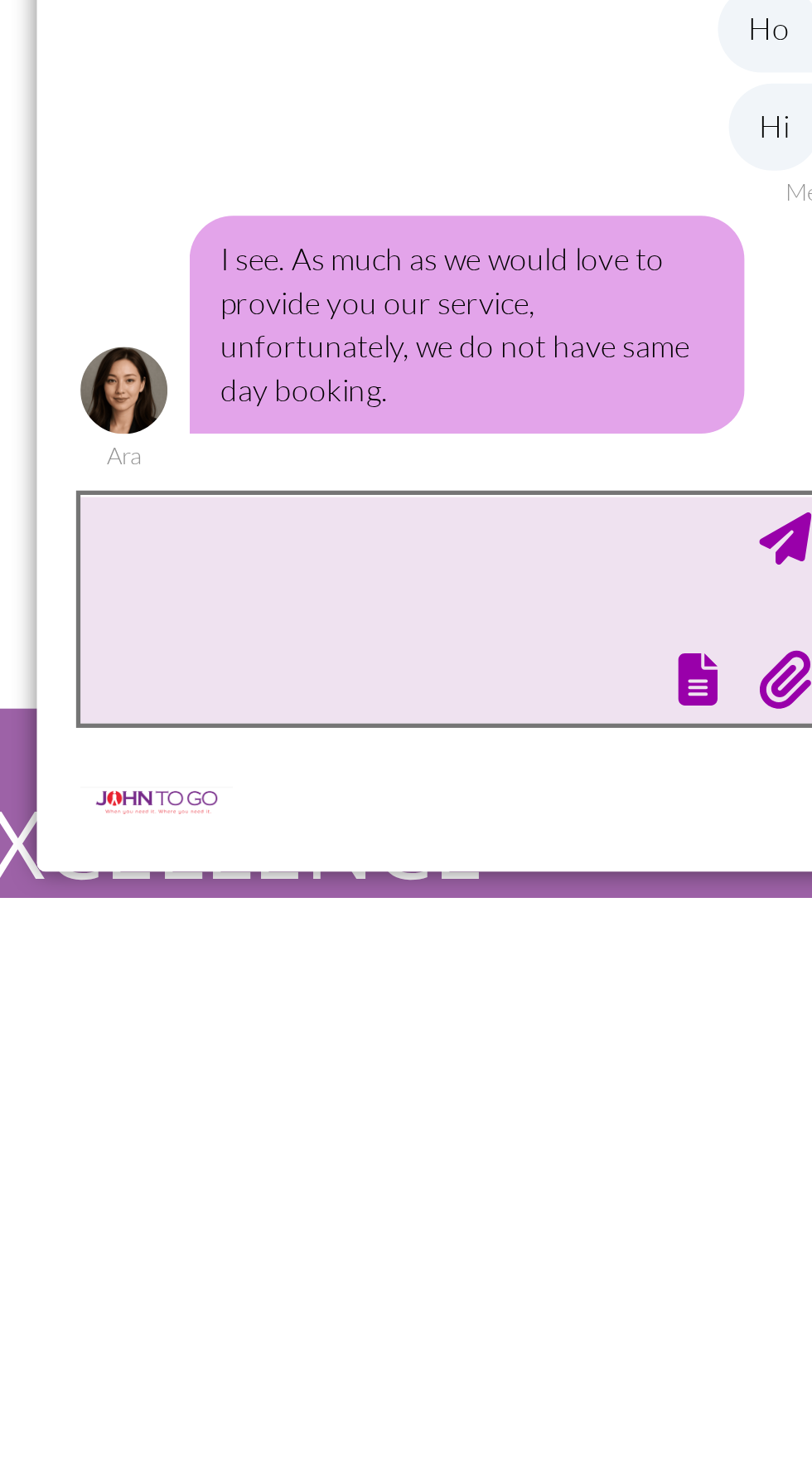
scroll to position [2701, 0]
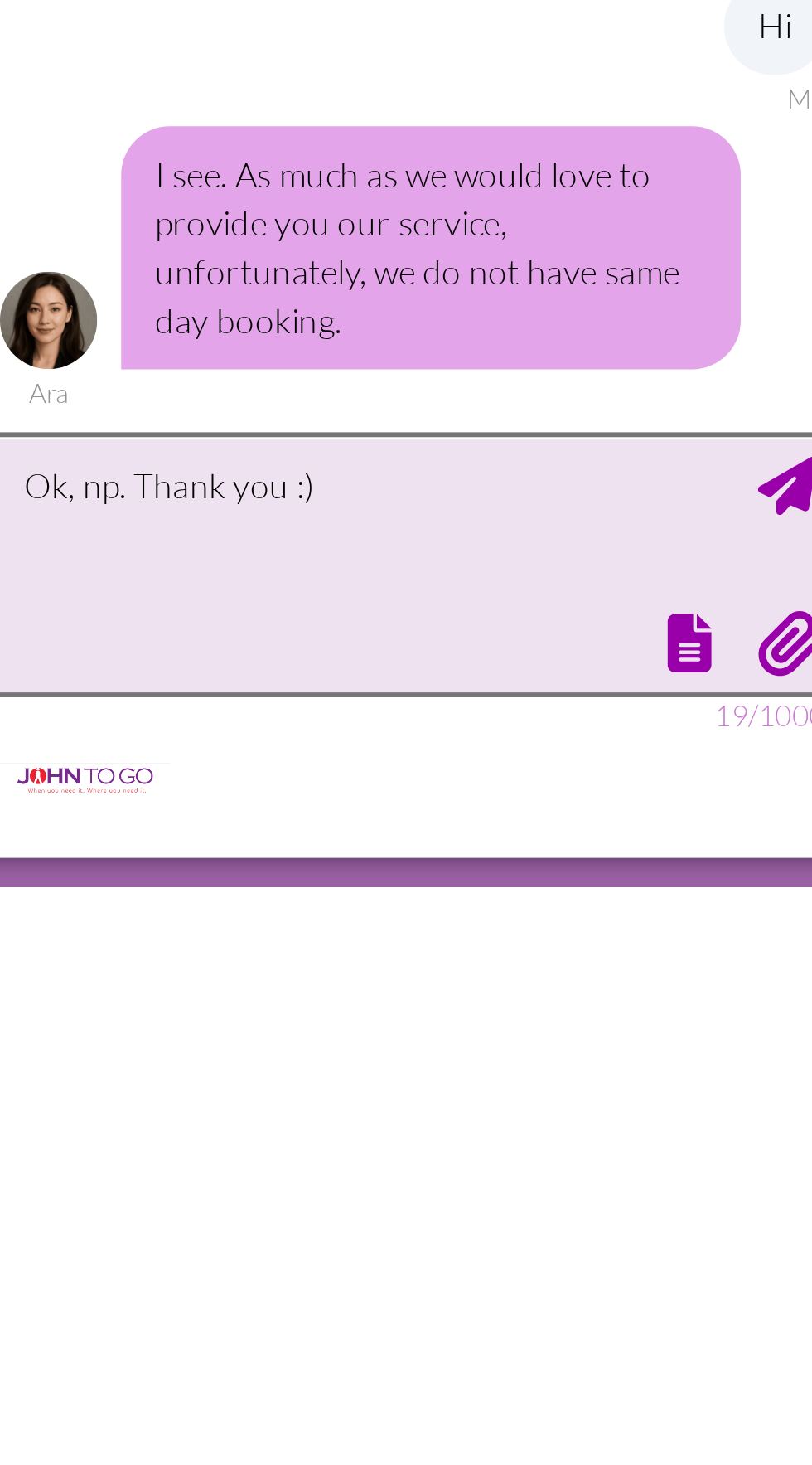
type textarea "Ok, np. Thank you :)"
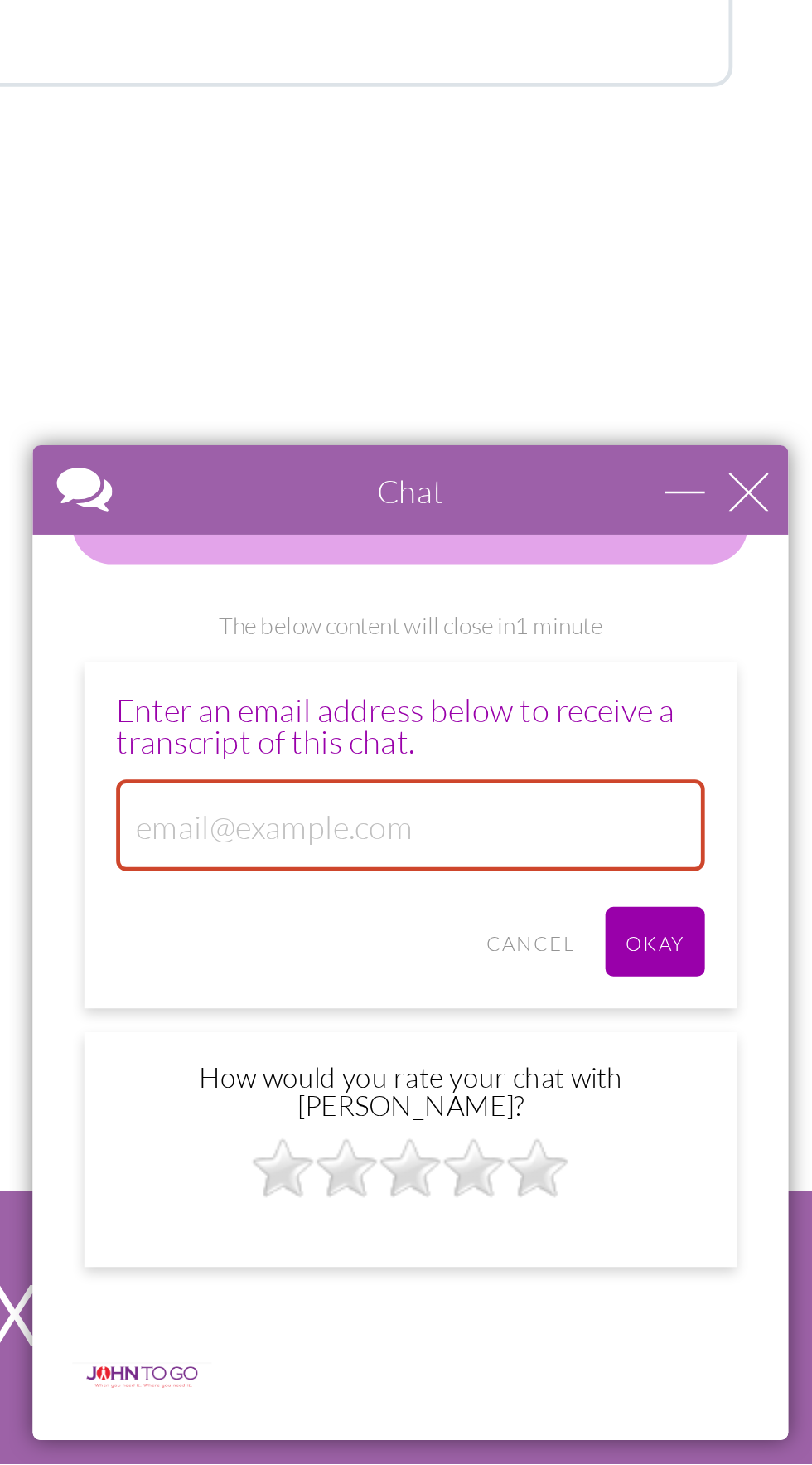
scroll to position [2700, 0]
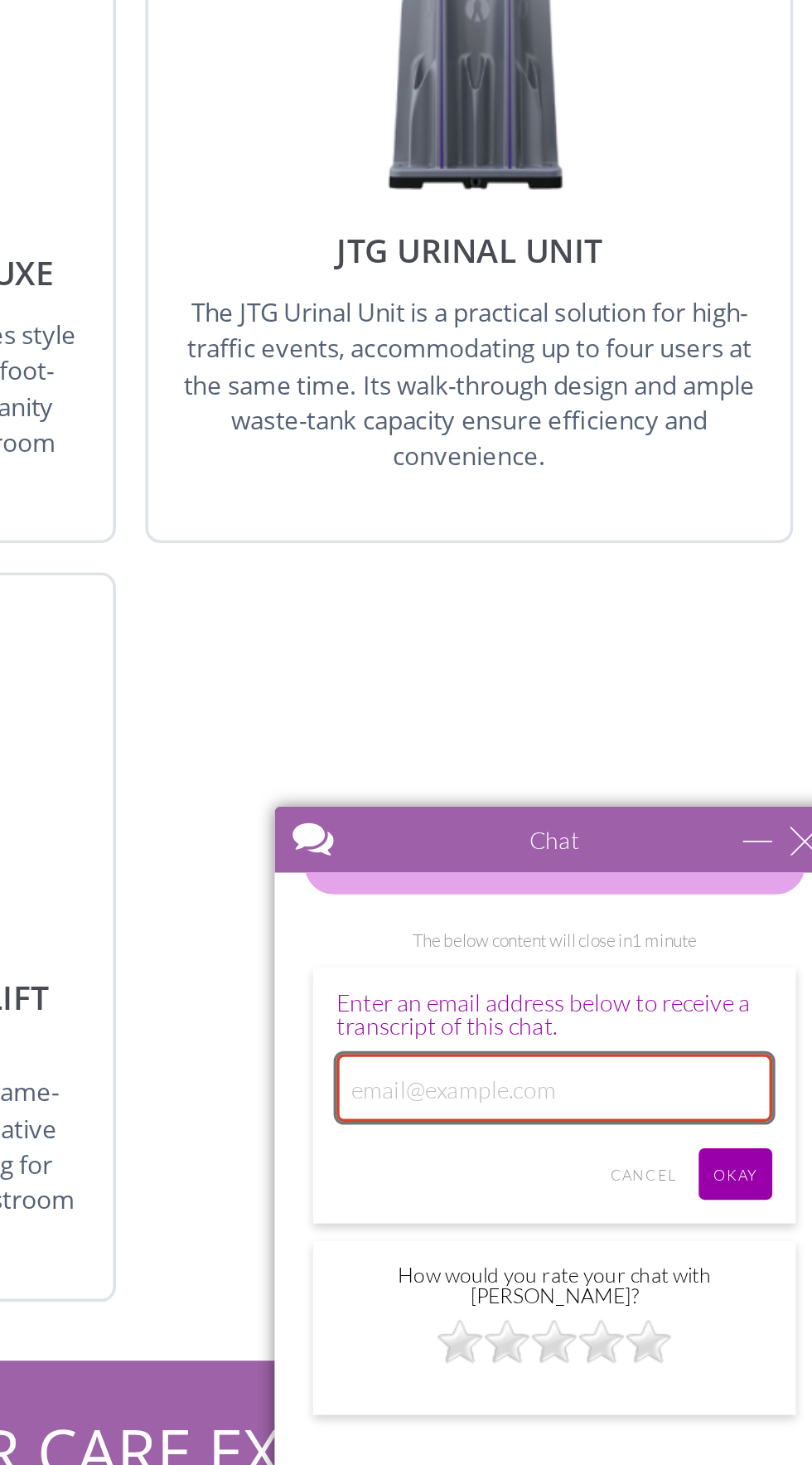
click at [355, 963] on input "email" at bounding box center [424, 956] width 245 height 38
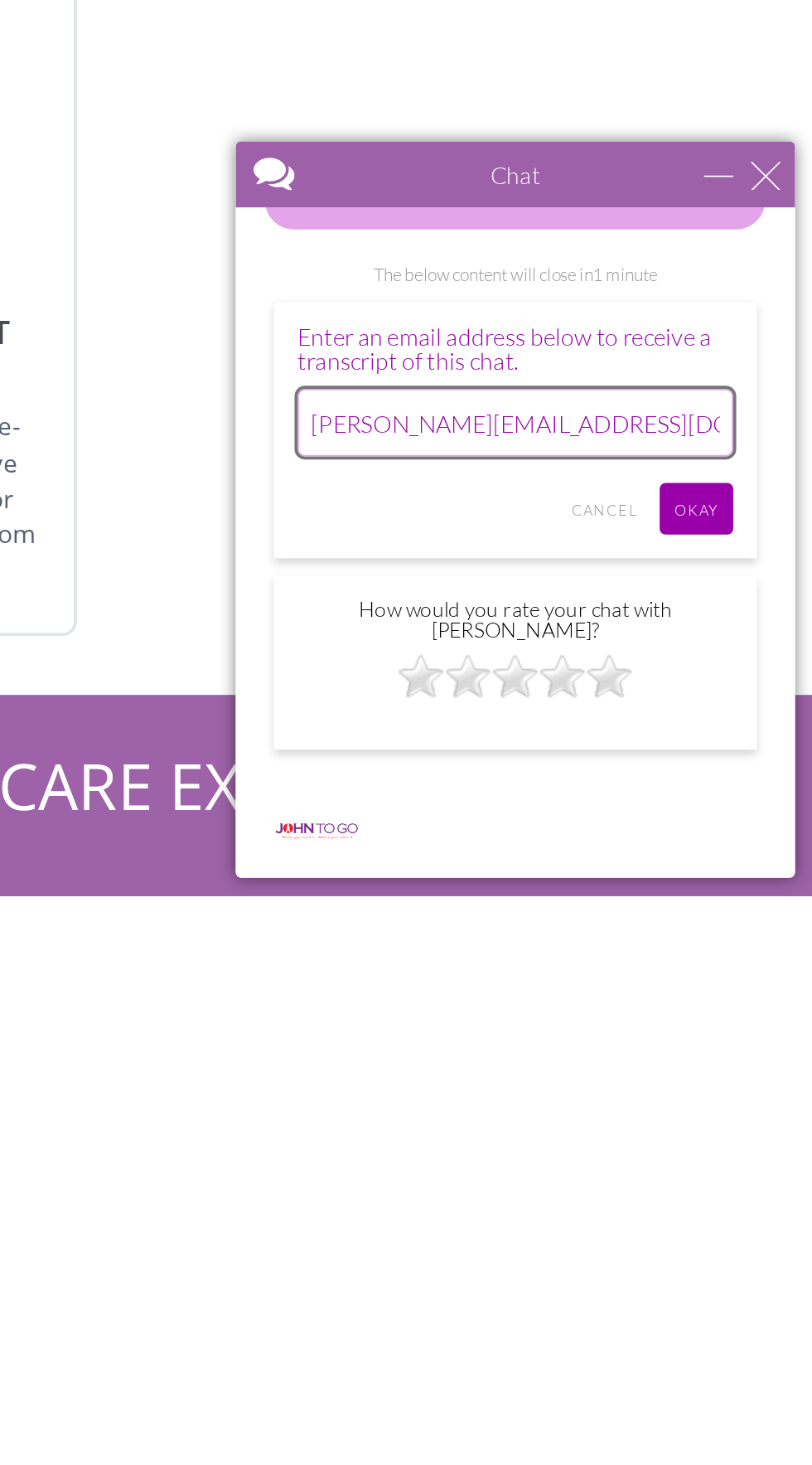
type input "[PERSON_NAME][EMAIL_ADDRESS][DOMAIN_NAME]"
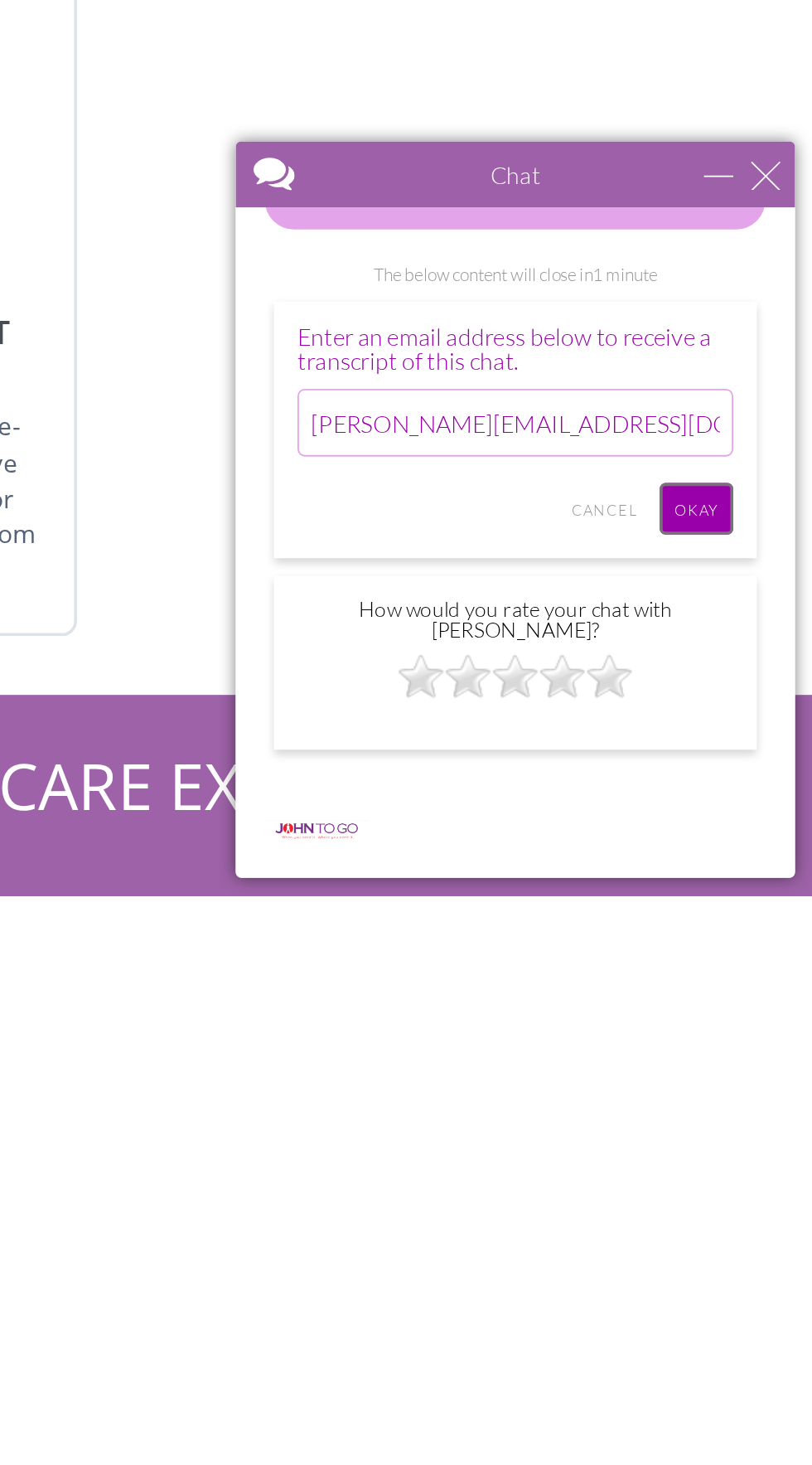
click at [490, 355] on input "Okay" at bounding box center [486, 340] width 41 height 29
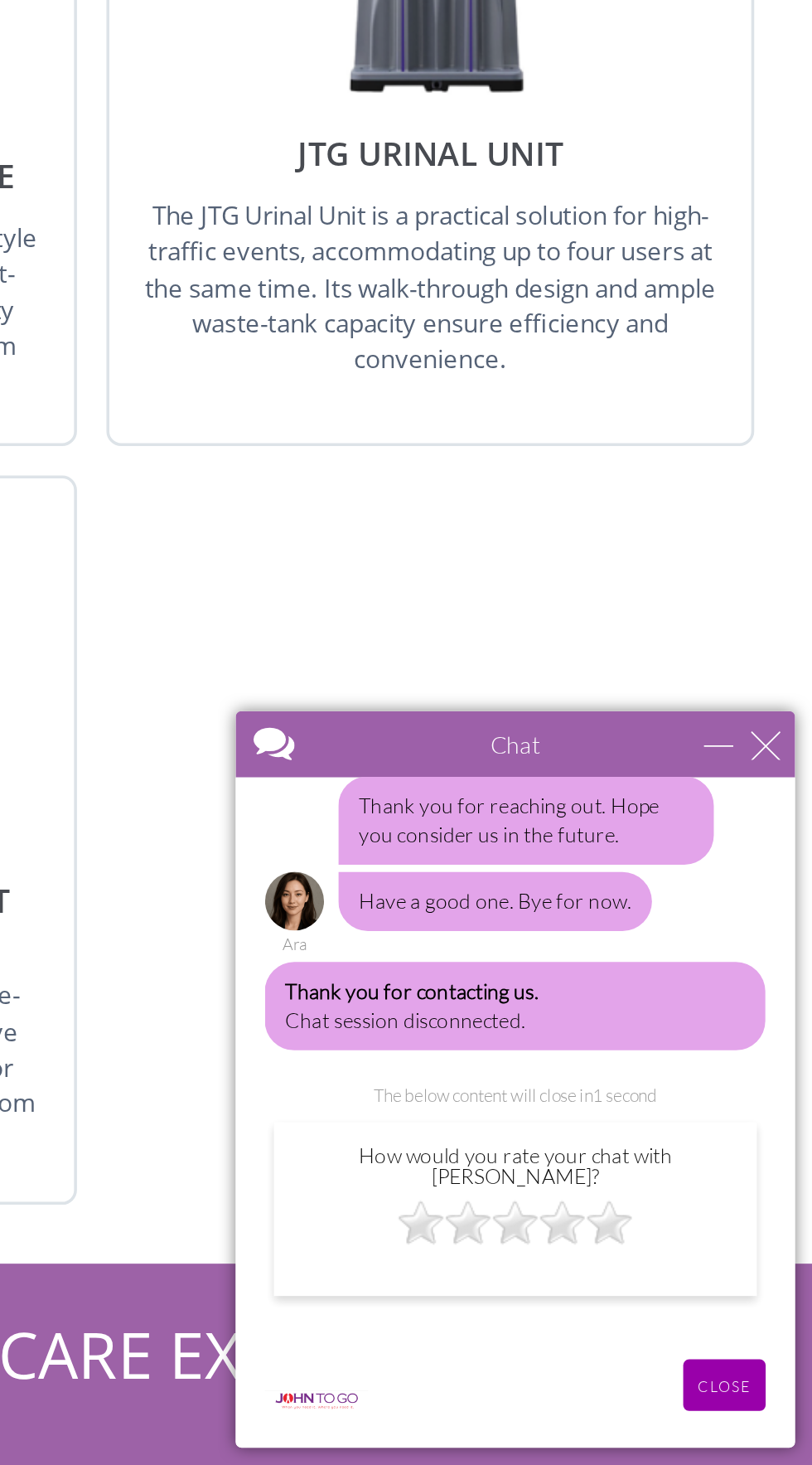
scroll to position [4315, 0]
